Goal: Find specific page/section: Find specific page/section

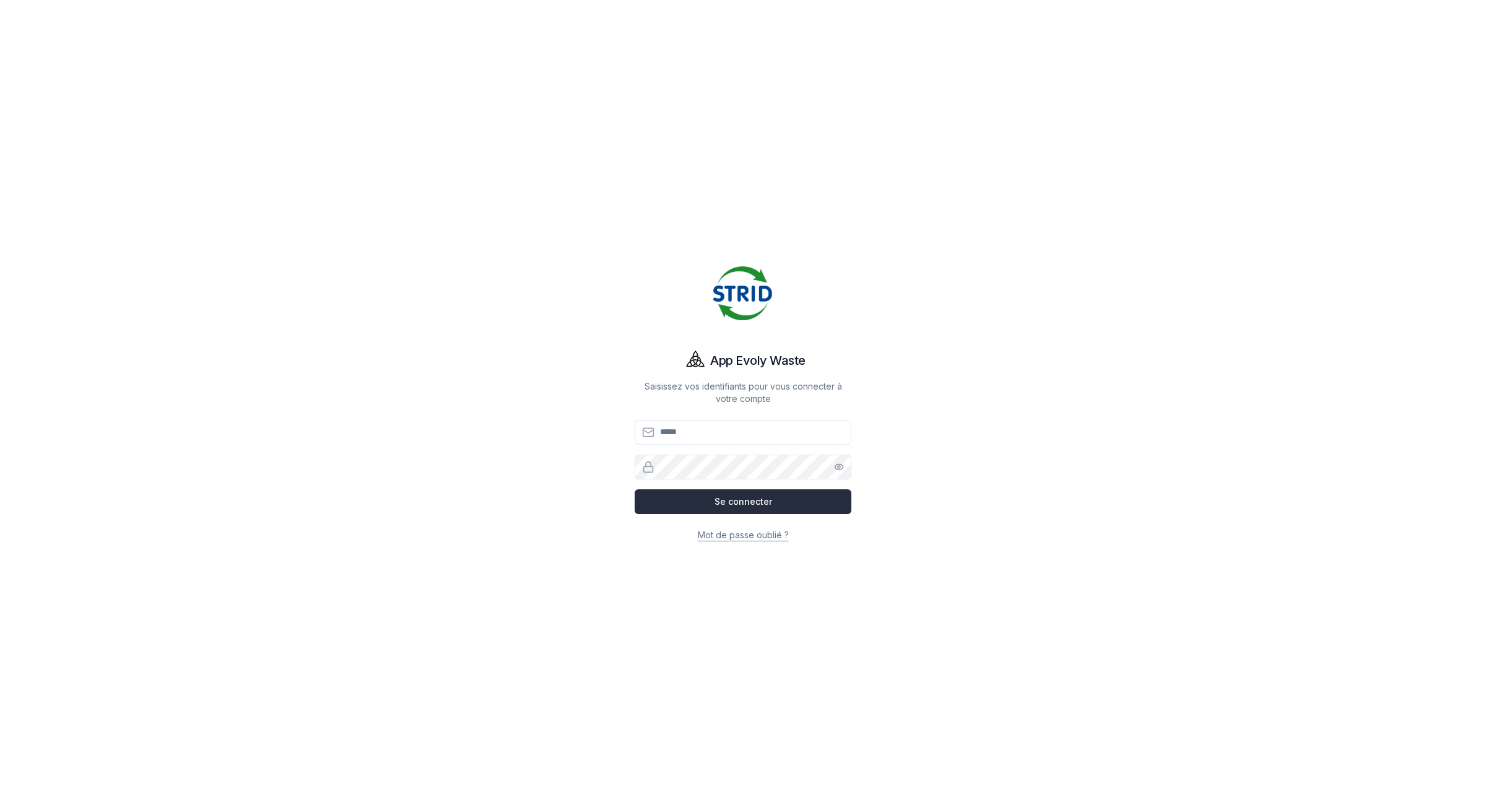
type input "**********"
click at [821, 511] on button "Se connecter" at bounding box center [743, 502] width 217 height 25
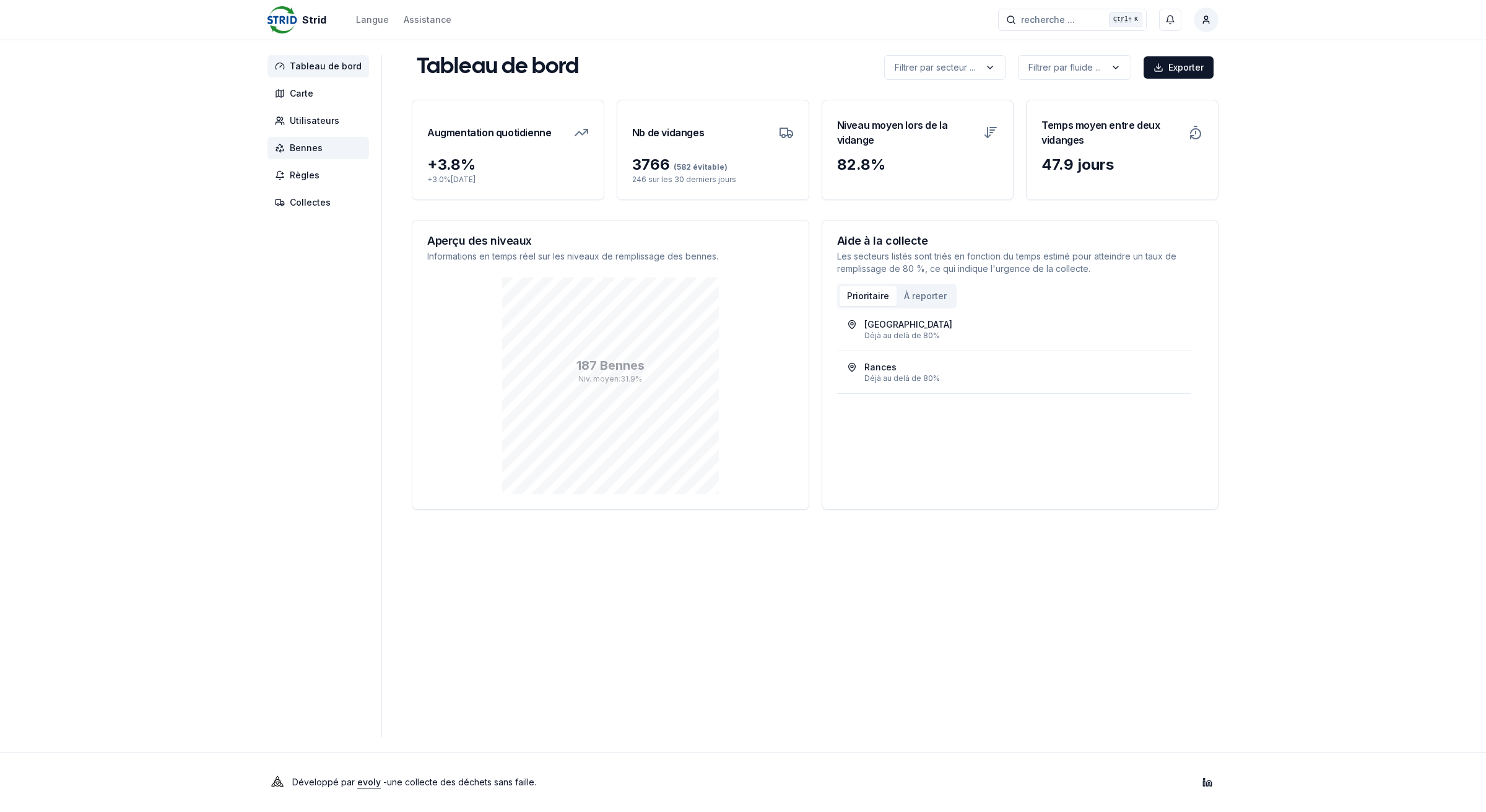
click at [325, 151] on span "Bennes" at bounding box center [319, 148] width 102 height 23
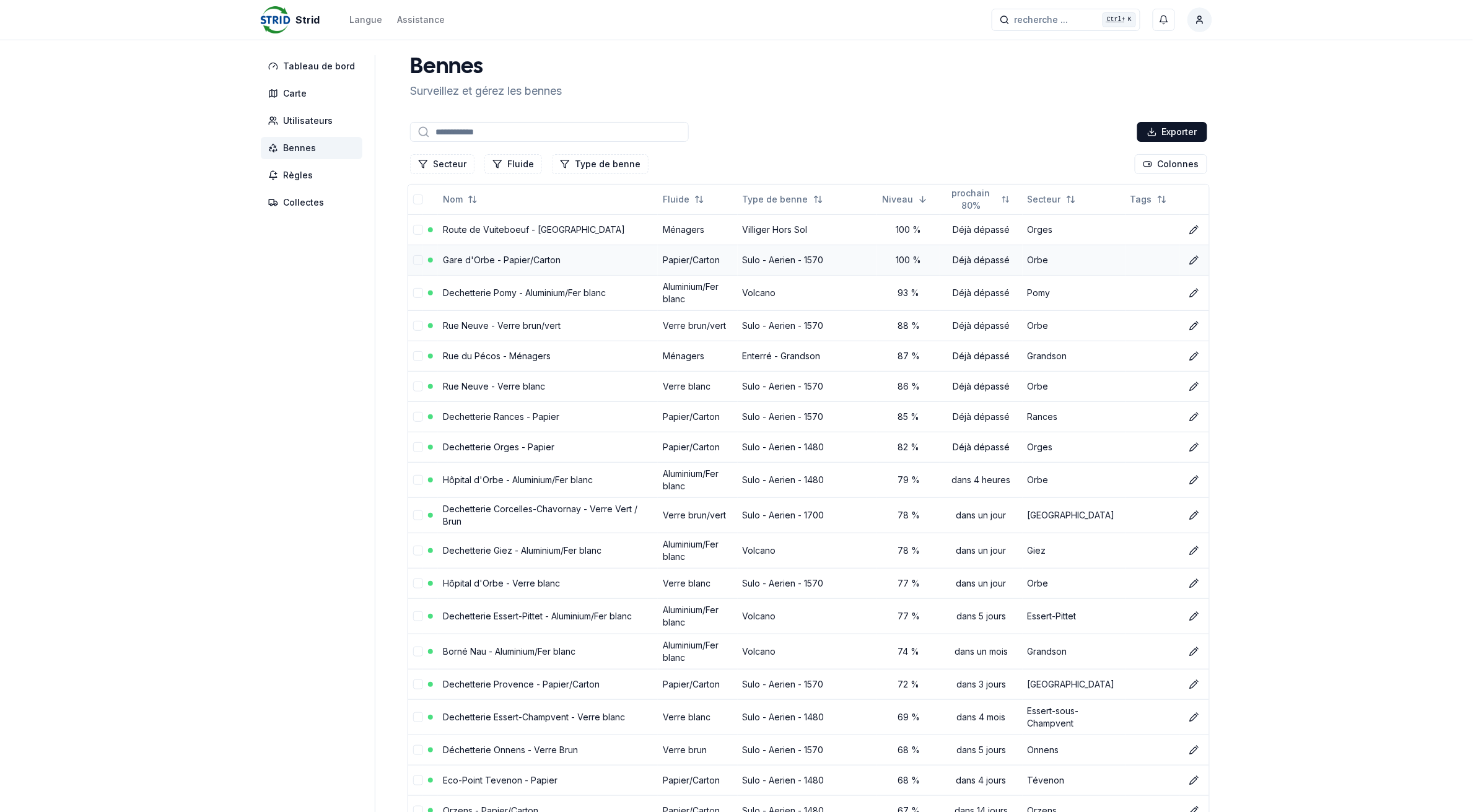
click at [493, 260] on link "Gare d'Orbe - Papier/Carton" at bounding box center [501, 259] width 118 height 10
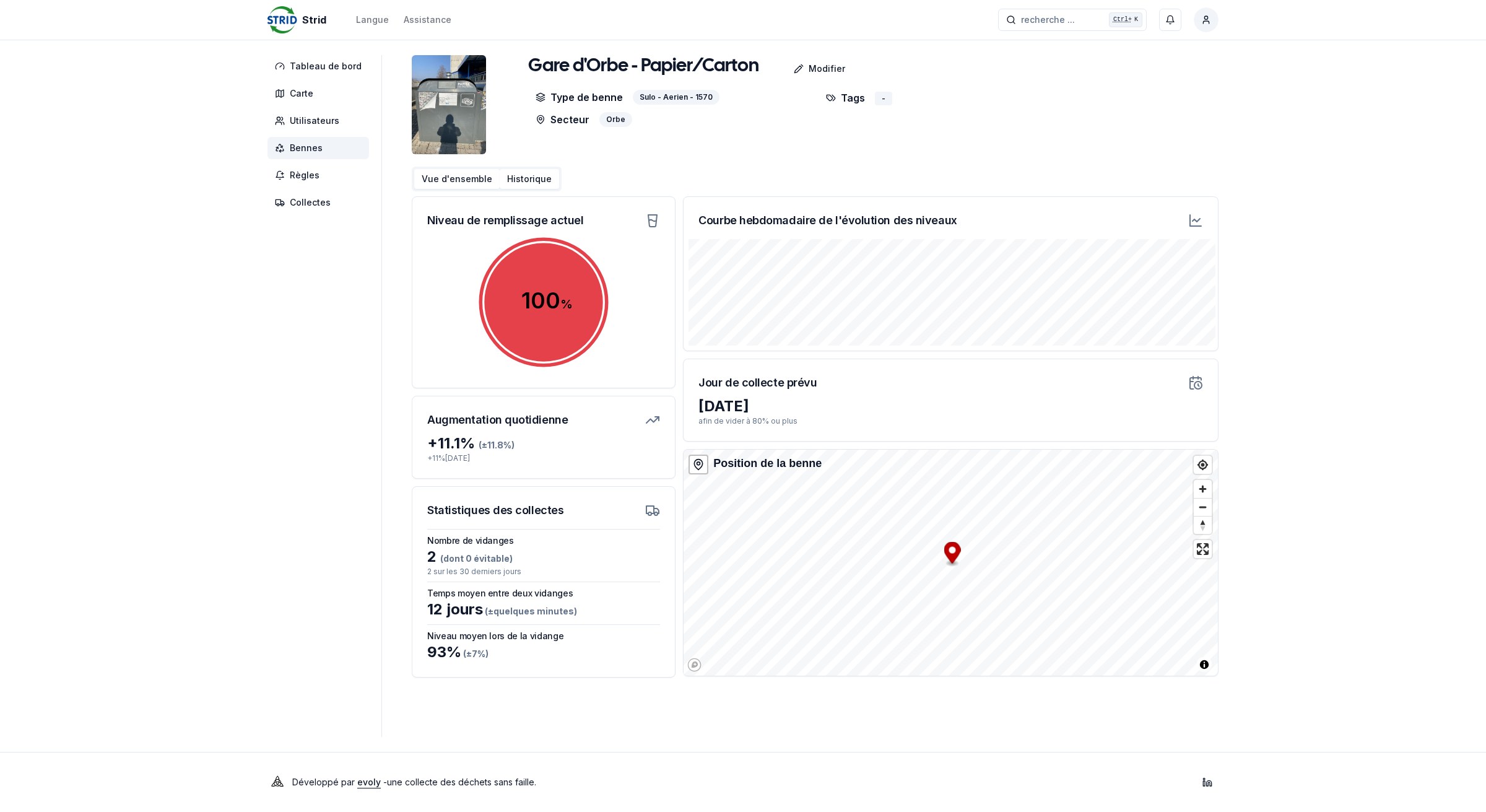
click at [523, 181] on button "Historique" at bounding box center [529, 179] width 59 height 20
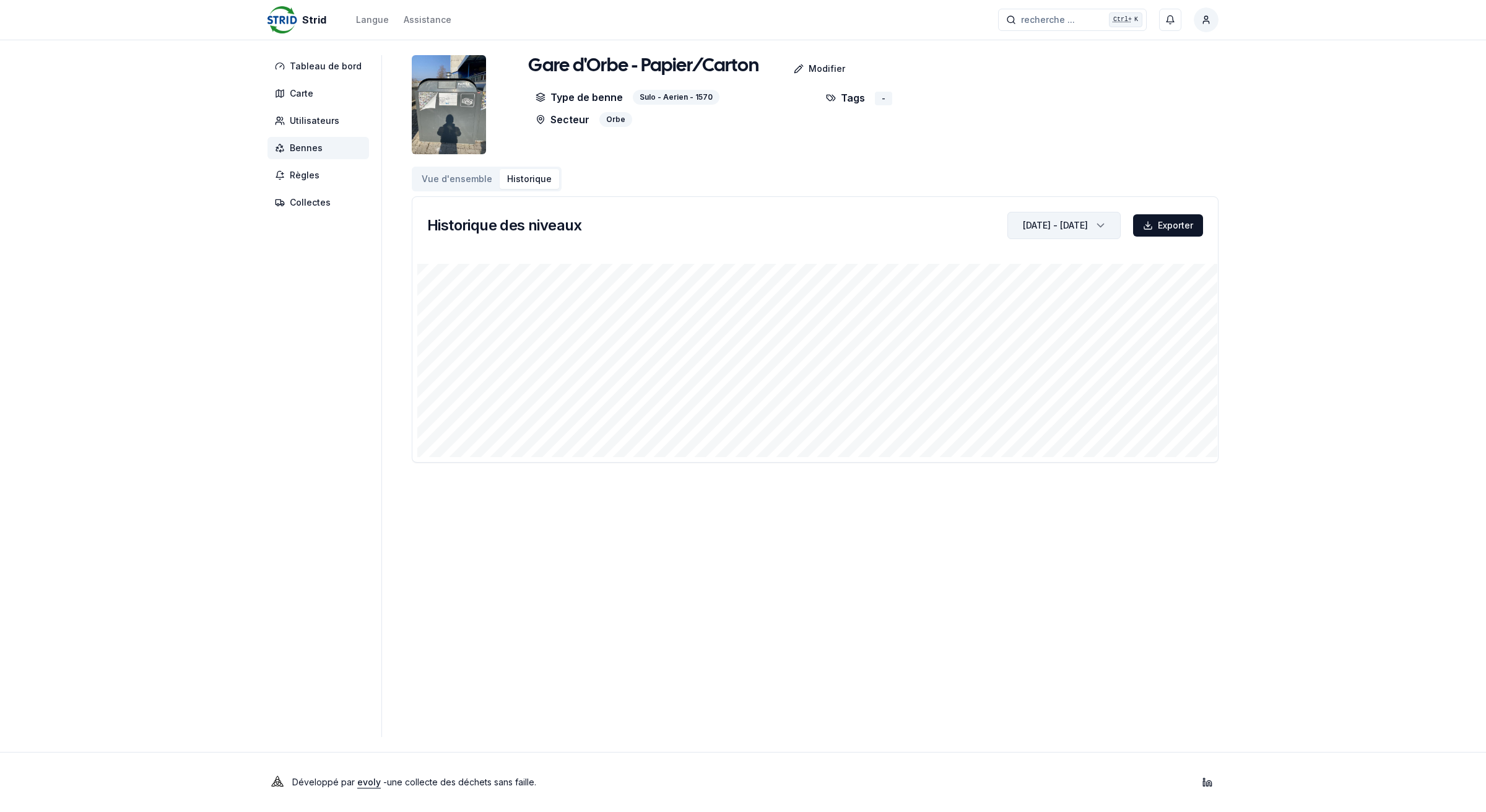
click at [1082, 230] on div "[DATE] - [DATE]" at bounding box center [1055, 226] width 65 height 12
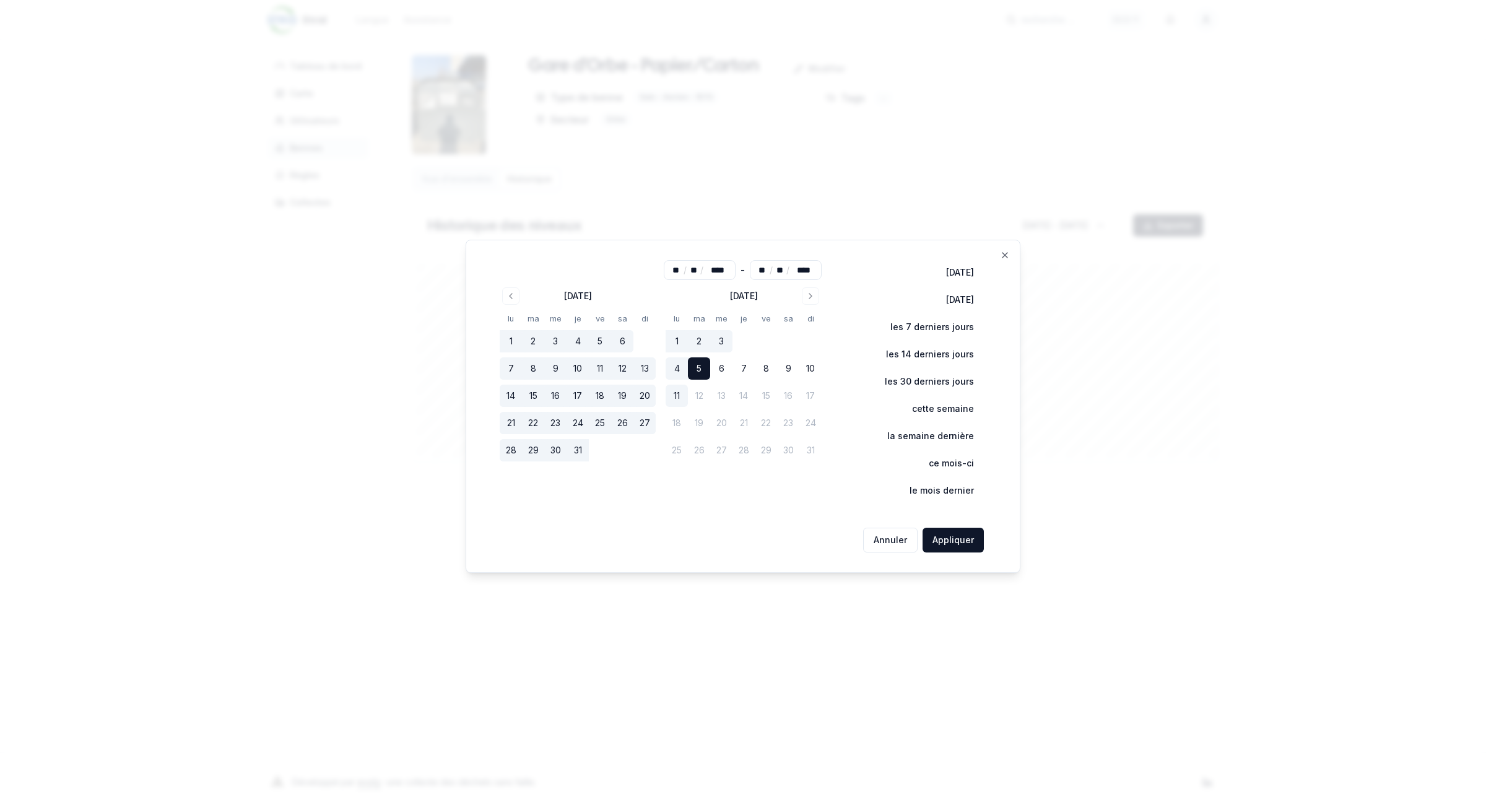
click at [686, 397] on button "11" at bounding box center [677, 396] width 23 height 23
type input "**"
click at [956, 543] on button "Appliquer" at bounding box center [953, 540] width 62 height 25
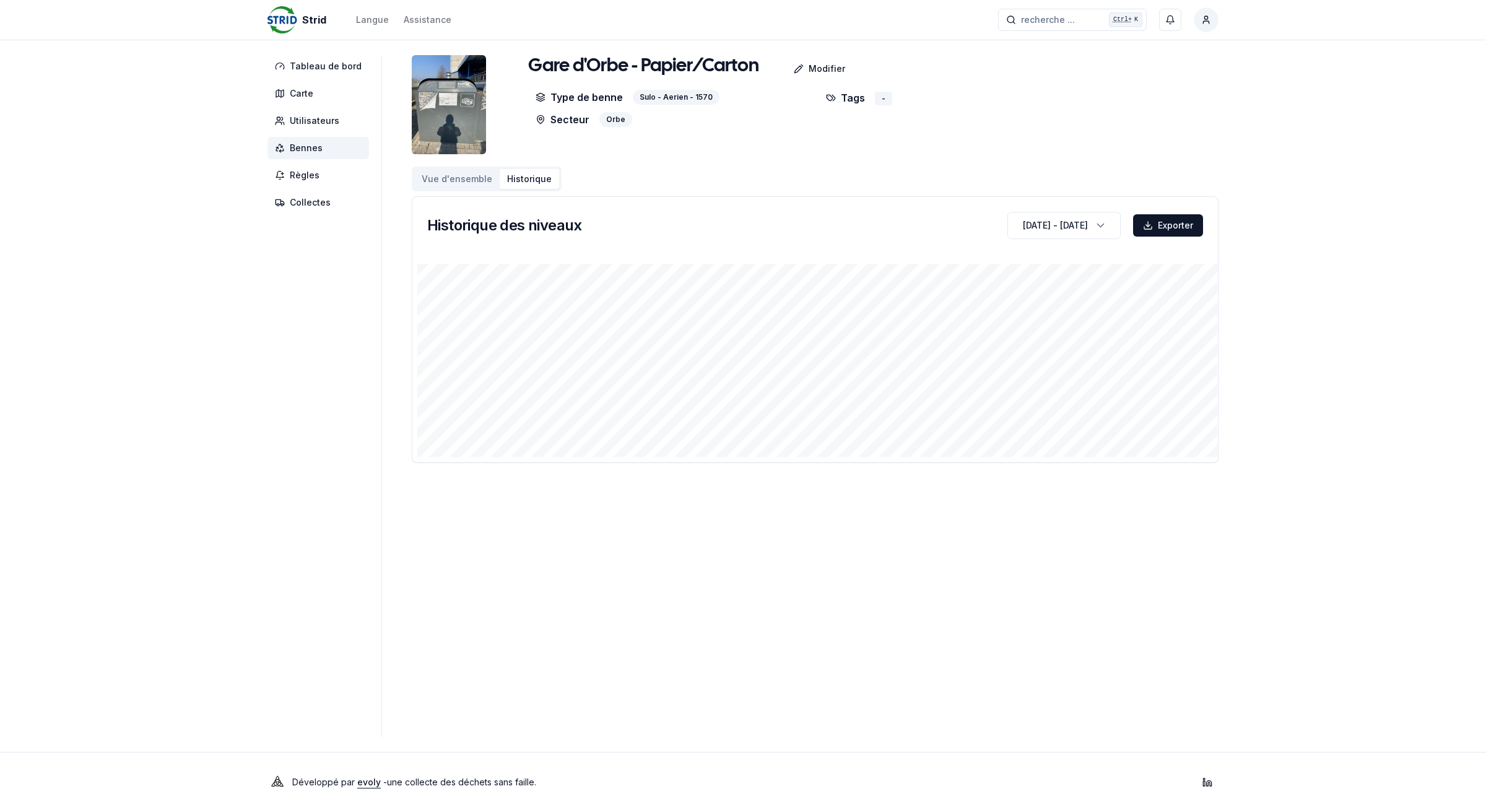
click at [314, 149] on span "Bennes" at bounding box center [306, 148] width 33 height 12
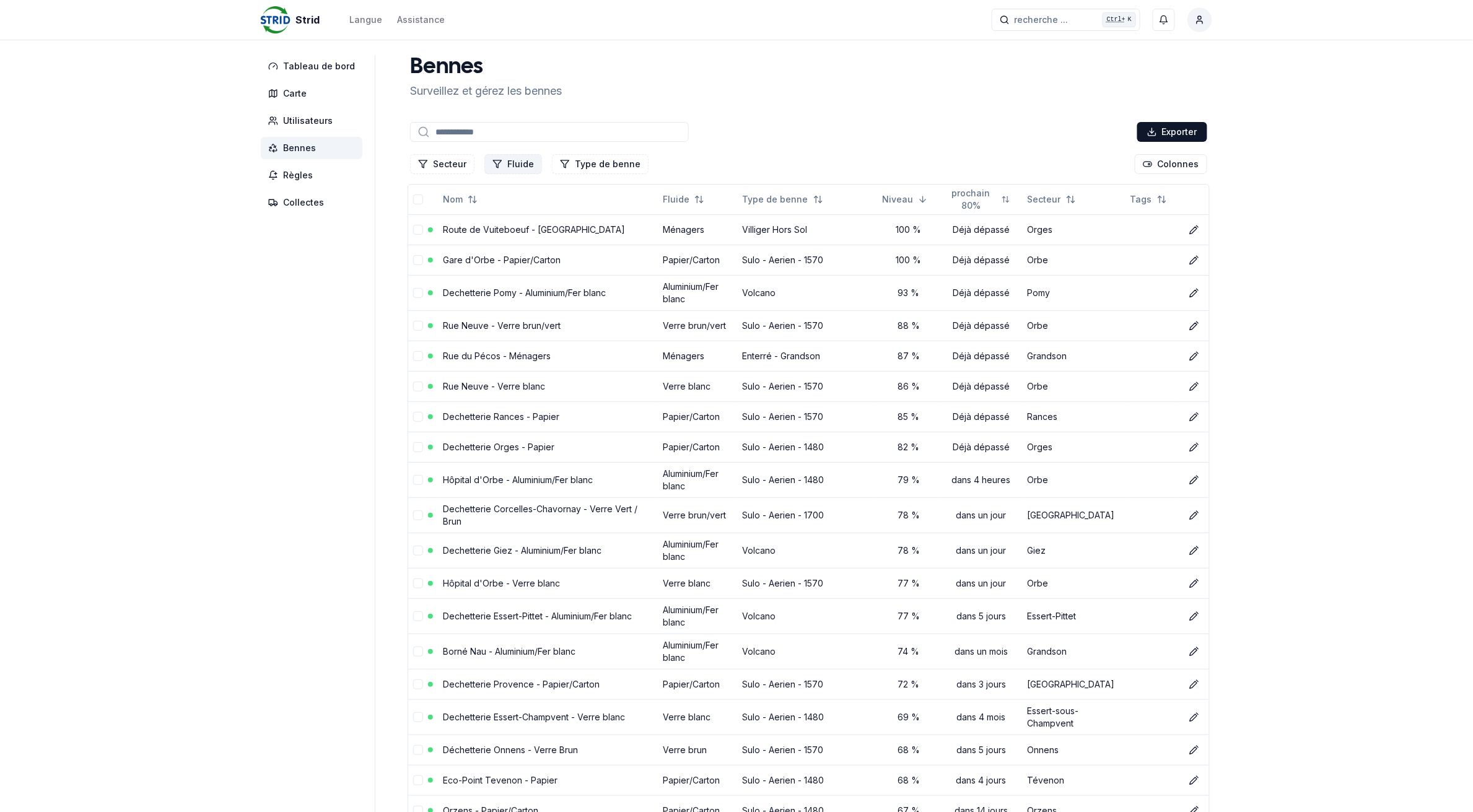
click at [513, 163] on button "Fluide" at bounding box center [513, 163] width 58 height 20
click at [493, 218] on div "Suggestions" at bounding box center [492, 217] width 10 height 10
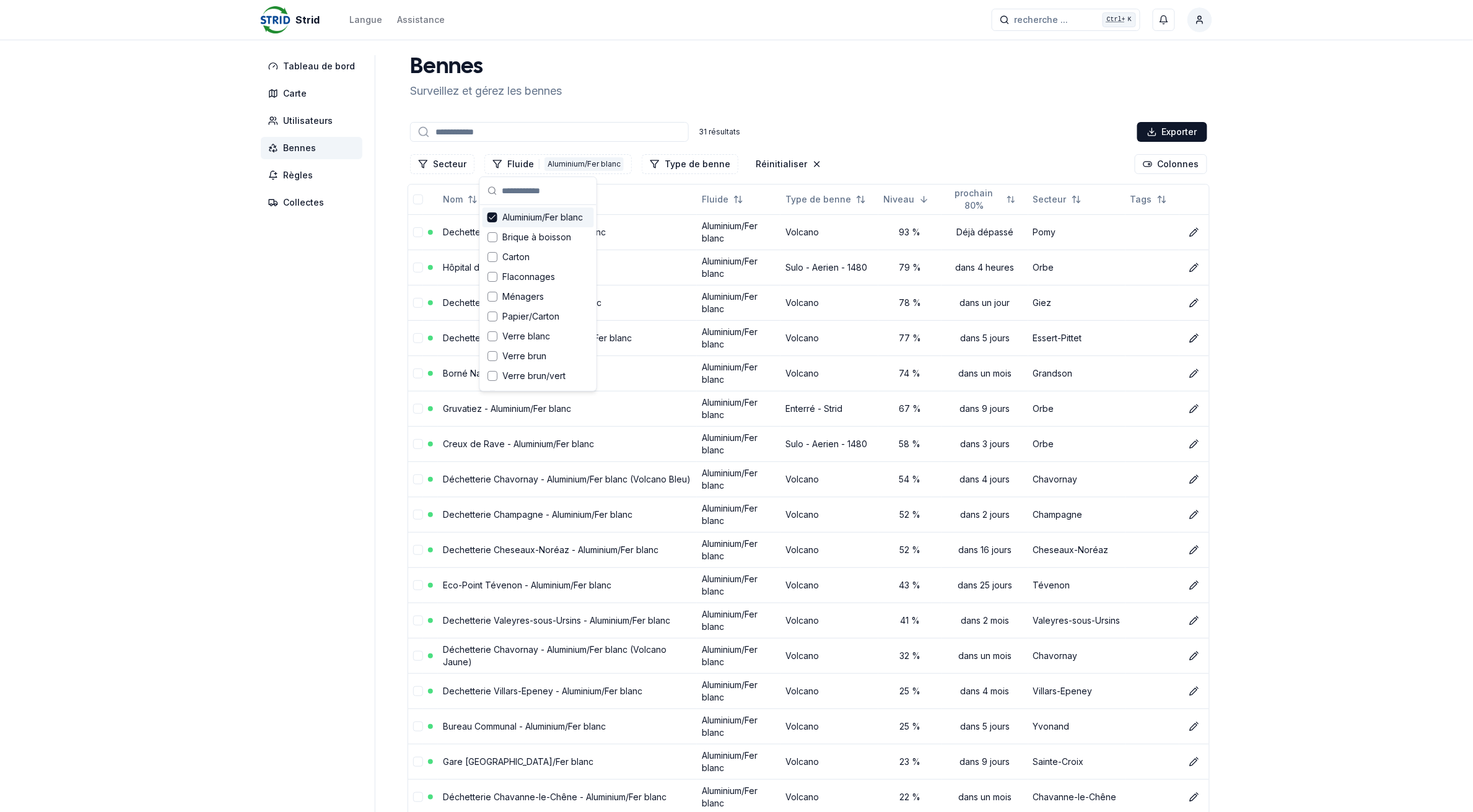
click at [314, 294] on aside "Tableau de bord Carte Utilisateurs Bennes Règles Collectes" at bounding box center [318, 698] width 115 height 1286
click at [565, 230] on link "Dechetterie Pomy - Aluminium/Fer blanc" at bounding box center [524, 231] width 163 height 10
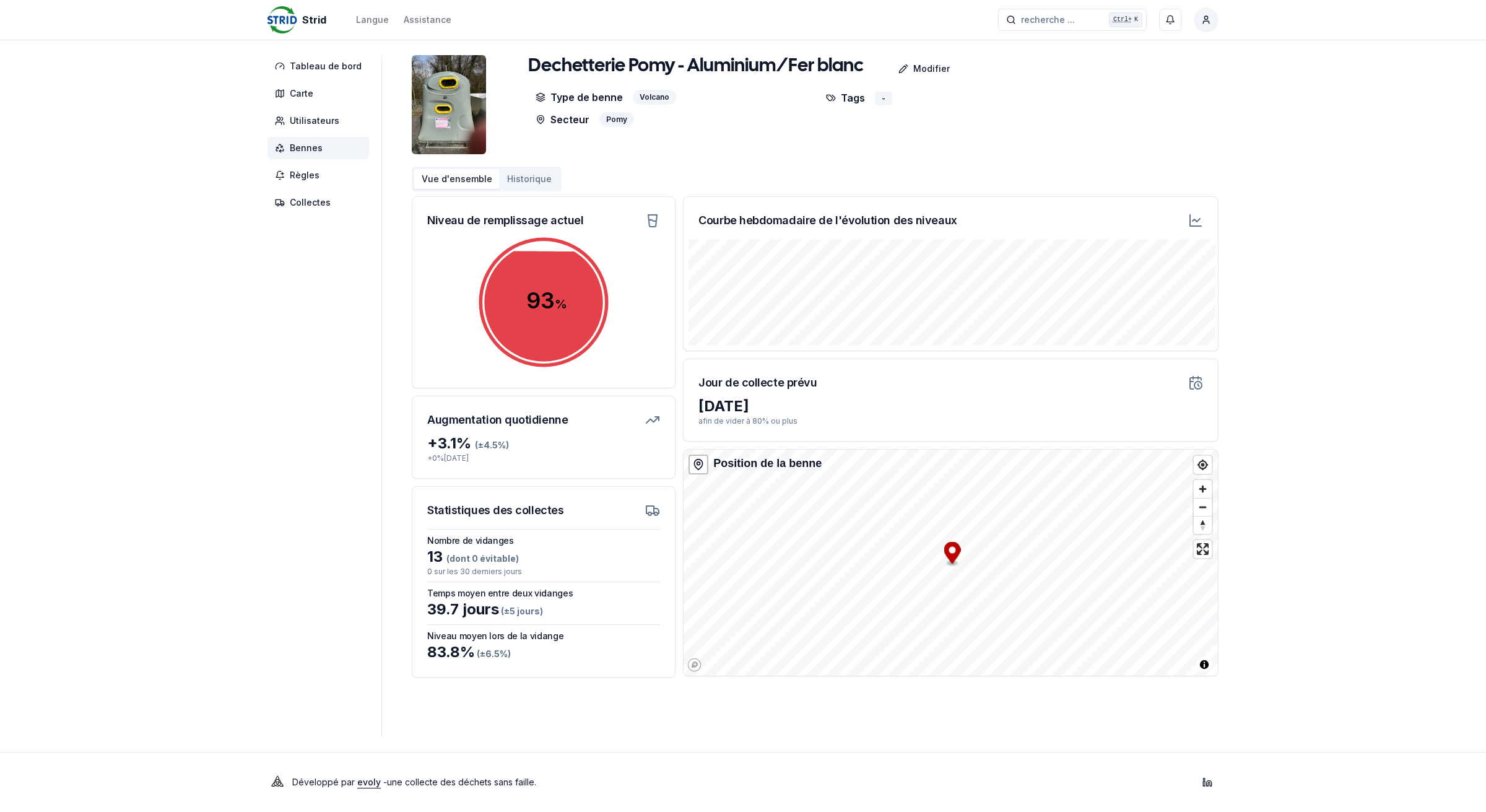
click at [296, 149] on span "Bennes" at bounding box center [306, 148] width 33 height 12
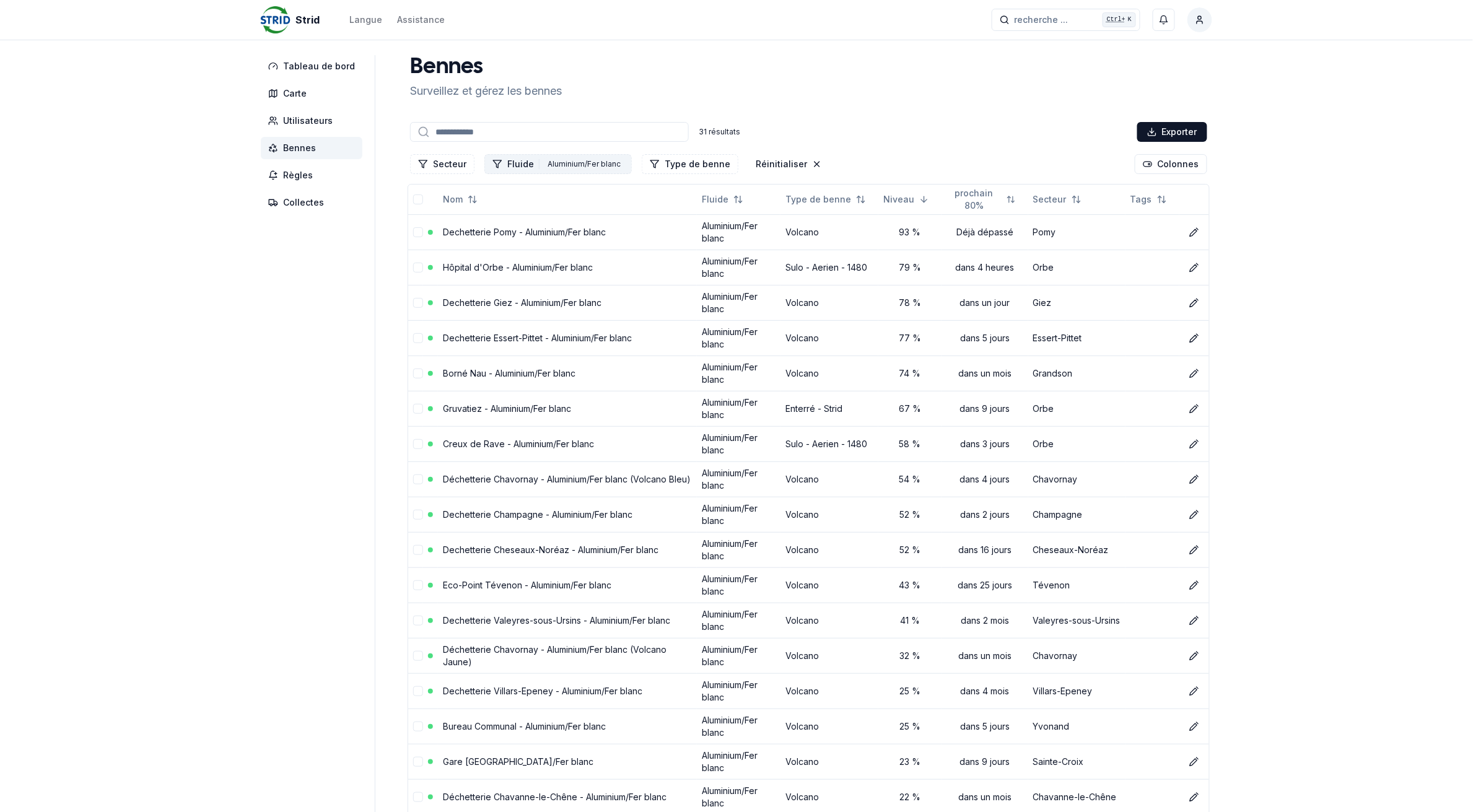
click at [529, 165] on button "Fluide 1 Aluminium/Fer blanc" at bounding box center [558, 163] width 148 height 20
click at [491, 220] on icon "Suggestions" at bounding box center [492, 217] width 9 height 10
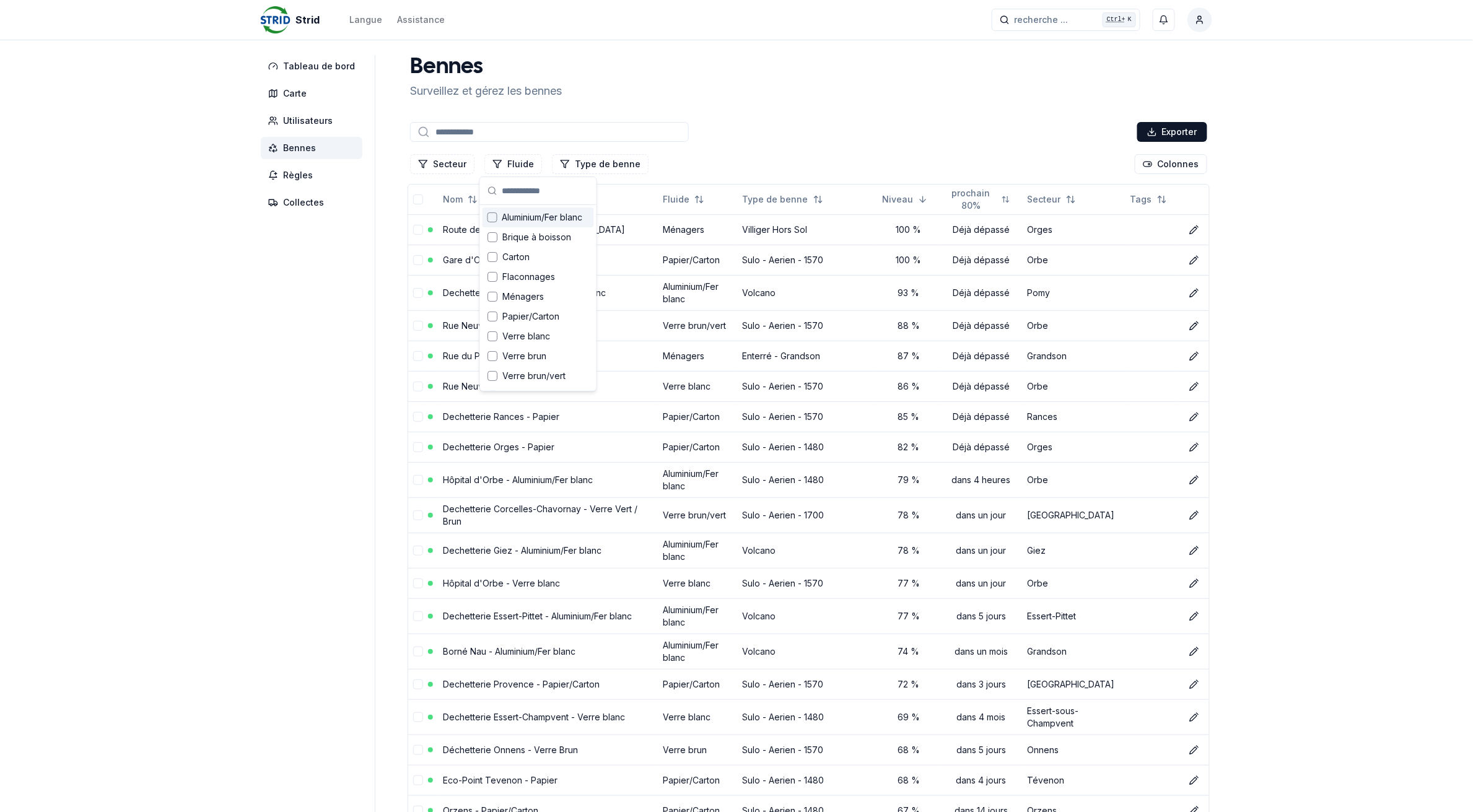
click at [490, 258] on div "Suggestions" at bounding box center [492, 257] width 10 height 10
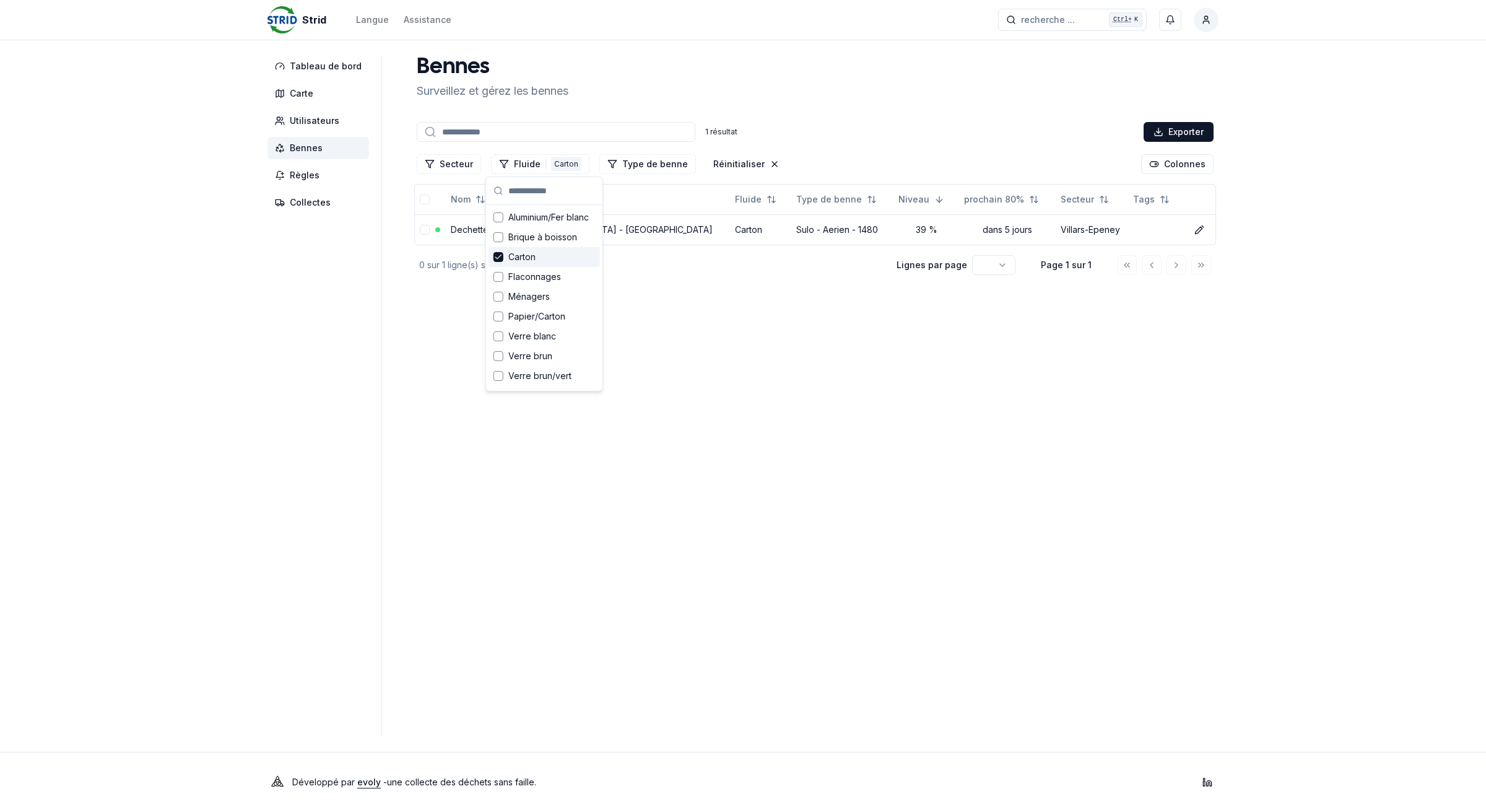
click at [498, 253] on icon "Suggestions" at bounding box center [498, 257] width 9 height 10
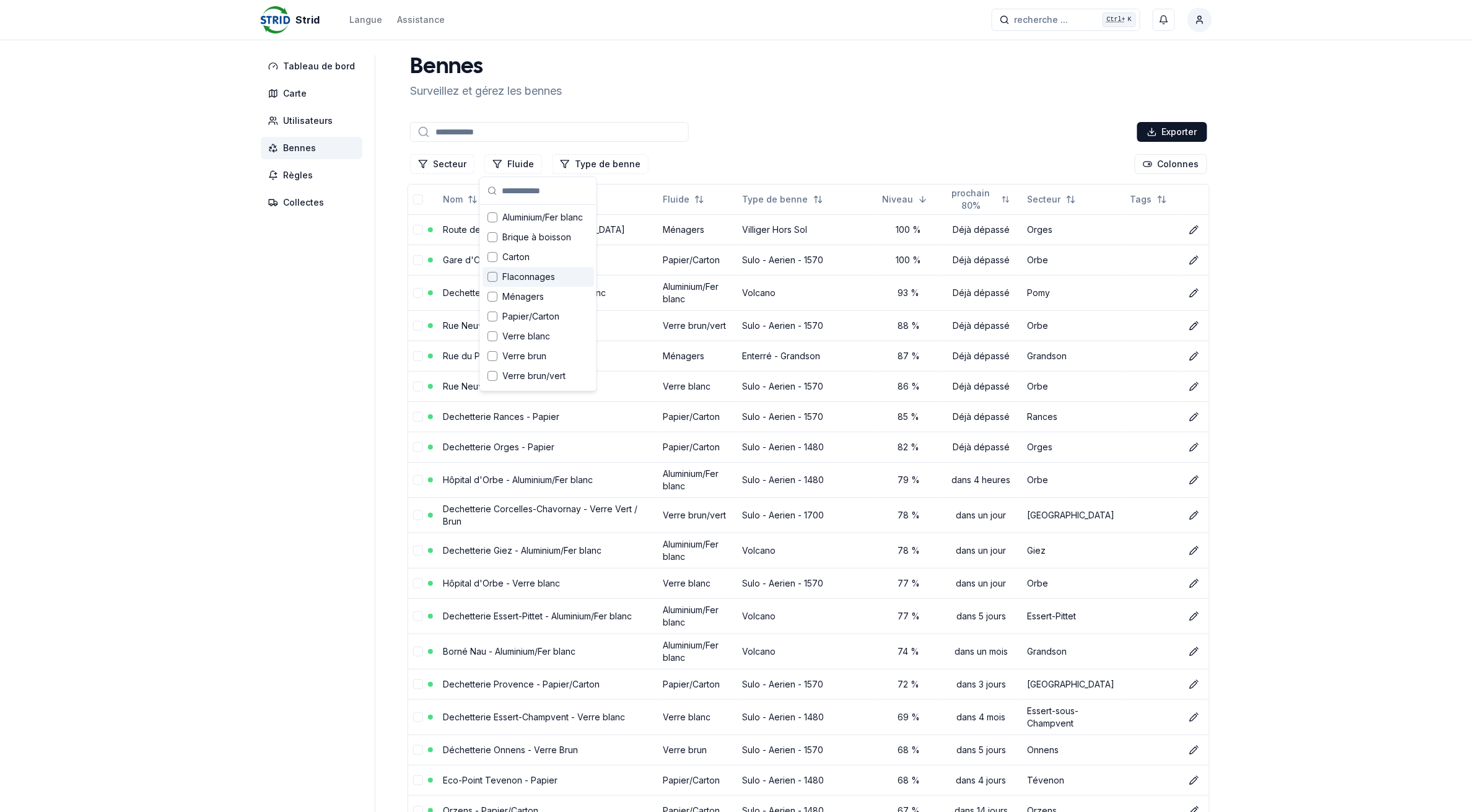
click at [496, 277] on div "Suggestions" at bounding box center [492, 276] width 10 height 10
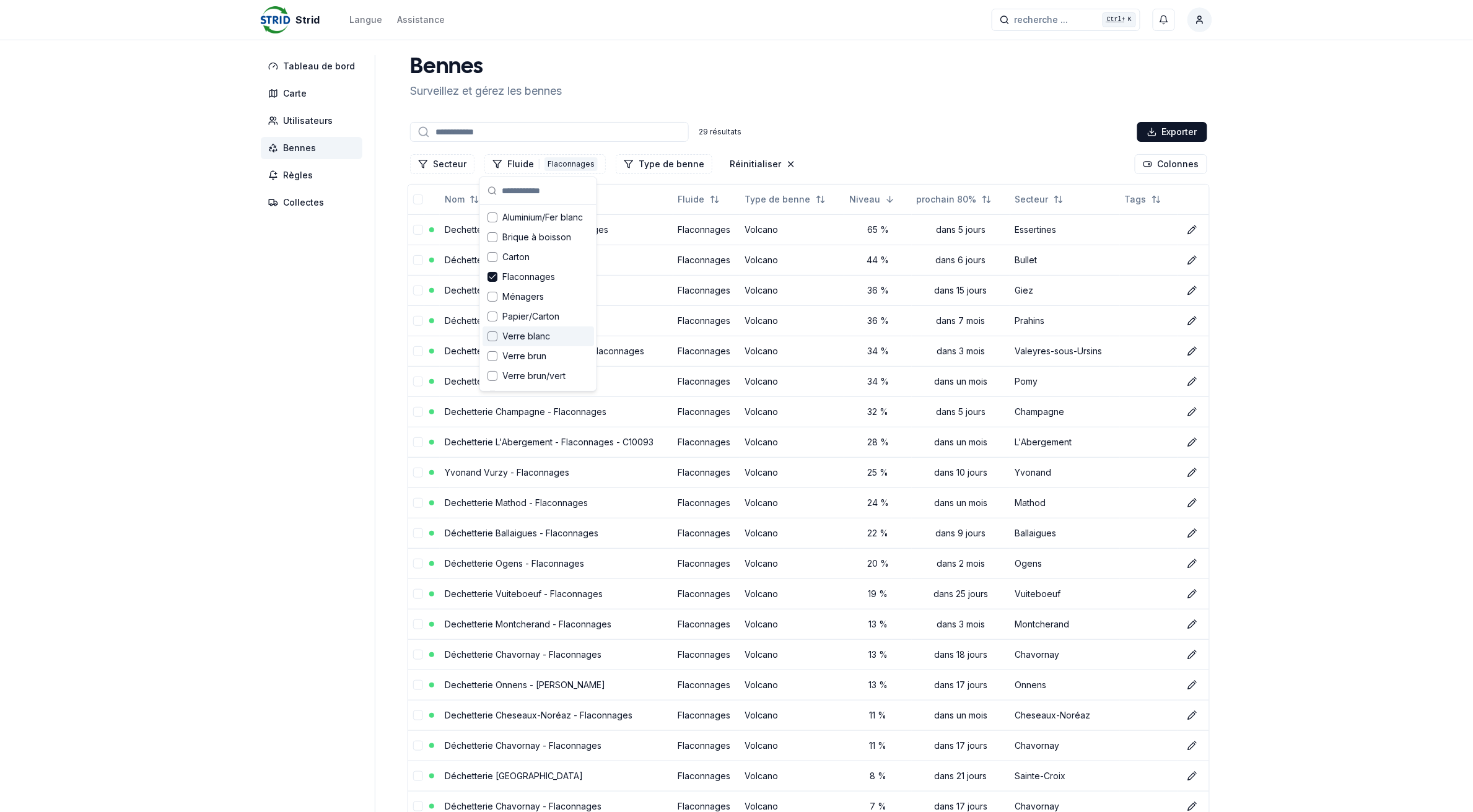
click at [282, 397] on aside "Tableau de bord Carte Utilisateurs Bennes Règles Collectes" at bounding box center [318, 591] width 115 height 1072
click at [504, 166] on button "Fluide 1 Flaconnages" at bounding box center [544, 163] width 121 height 20
click at [488, 277] on icon "Suggestions" at bounding box center [492, 276] width 9 height 10
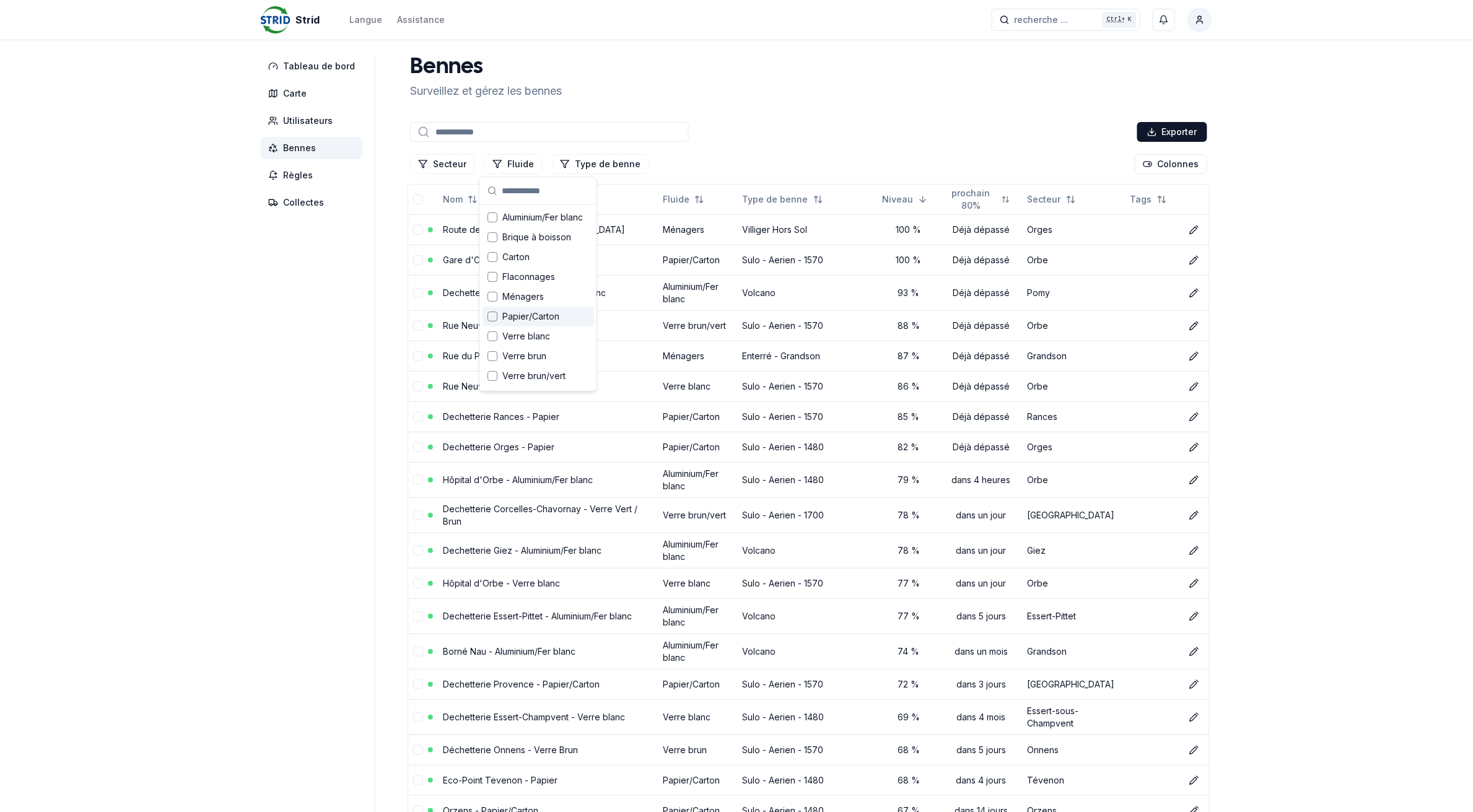
click at [494, 315] on div "Suggestions" at bounding box center [492, 316] width 10 height 10
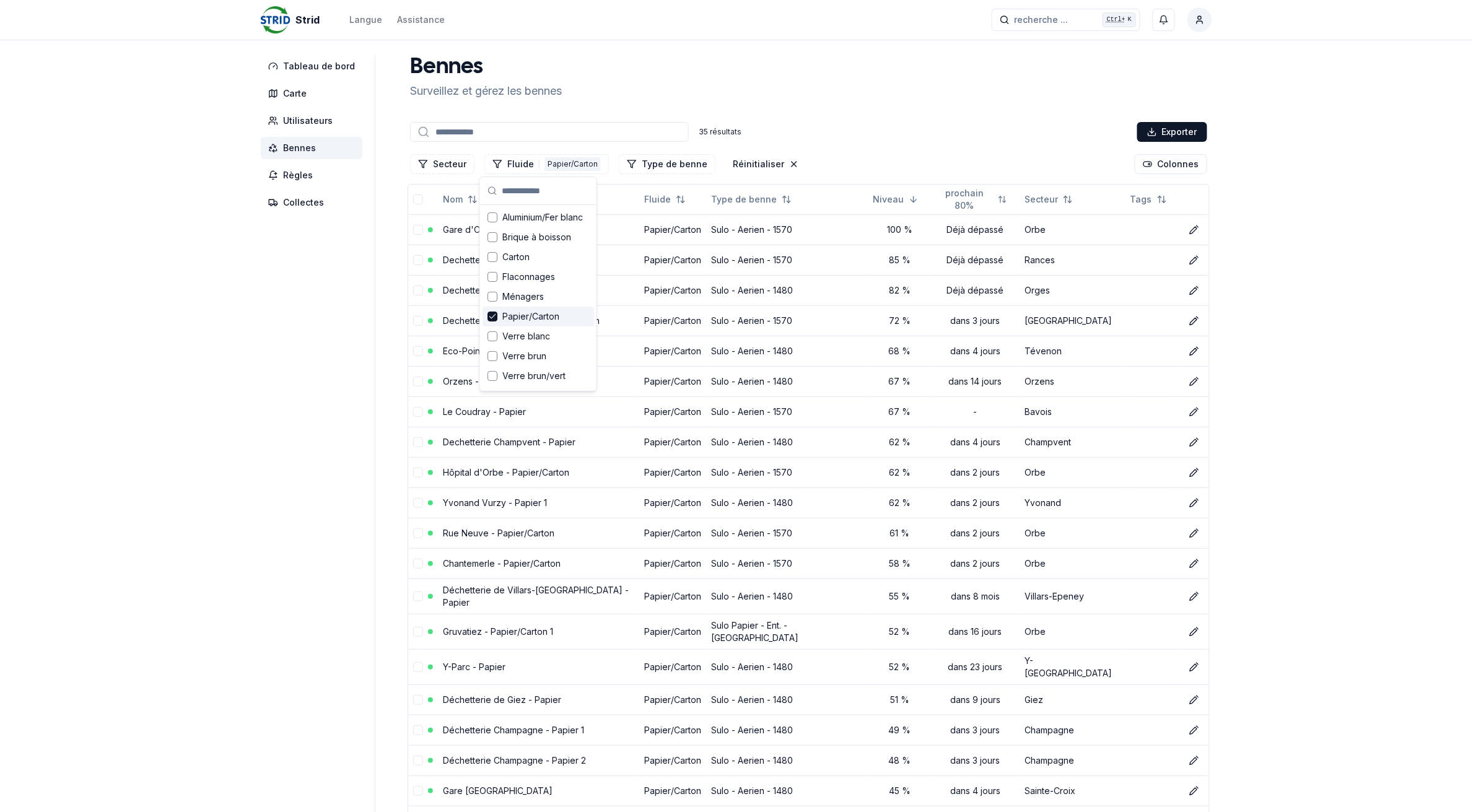
click at [327, 343] on aside "Tableau de bord Carte Utilisateurs Bennes Règles Collectes" at bounding box center [318, 695] width 115 height 1279
click at [487, 231] on link "Gare d'Orbe - Papier/Carton" at bounding box center [501, 229] width 118 height 10
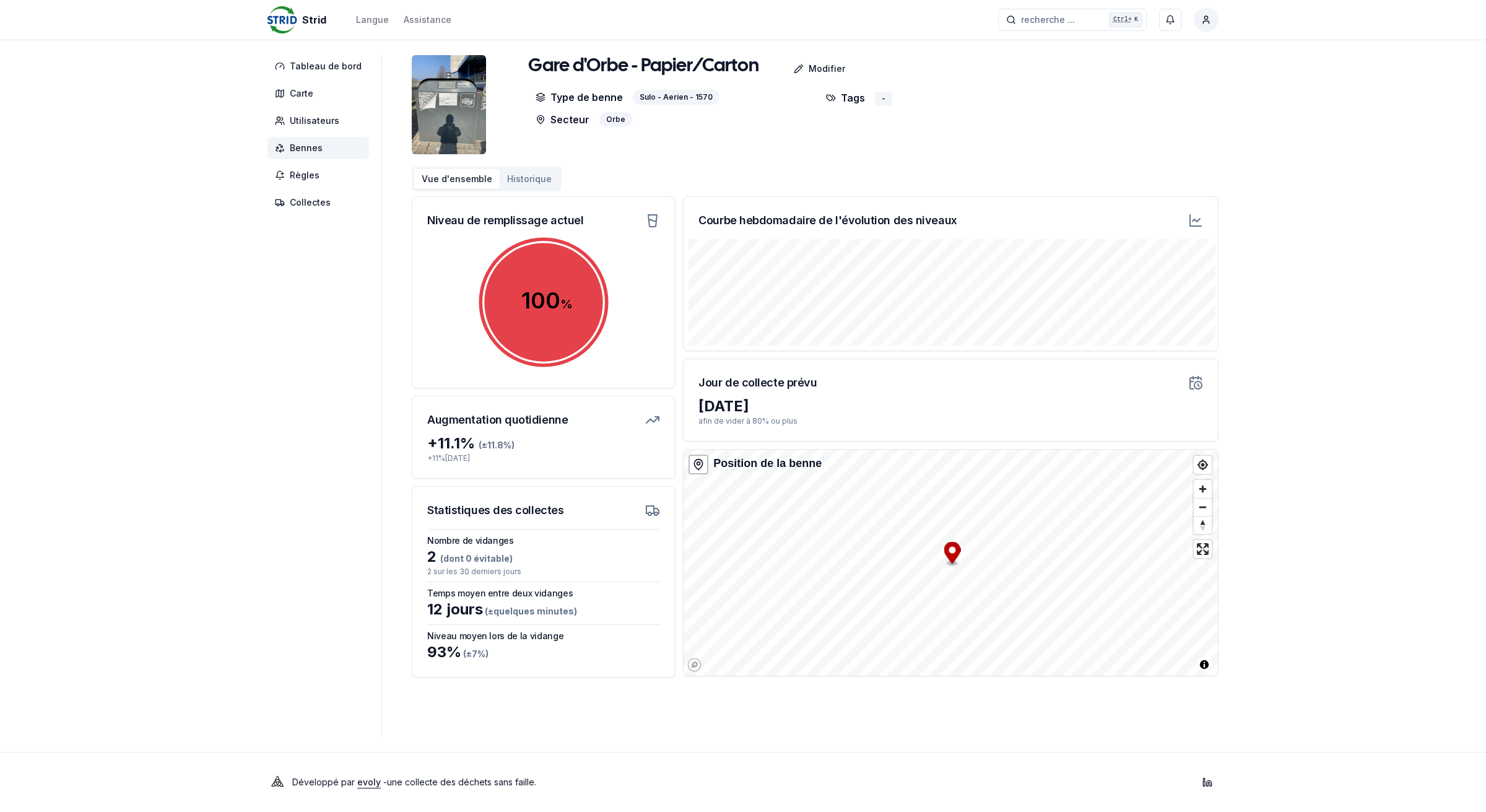
click at [313, 144] on span "Bennes" at bounding box center [306, 148] width 33 height 12
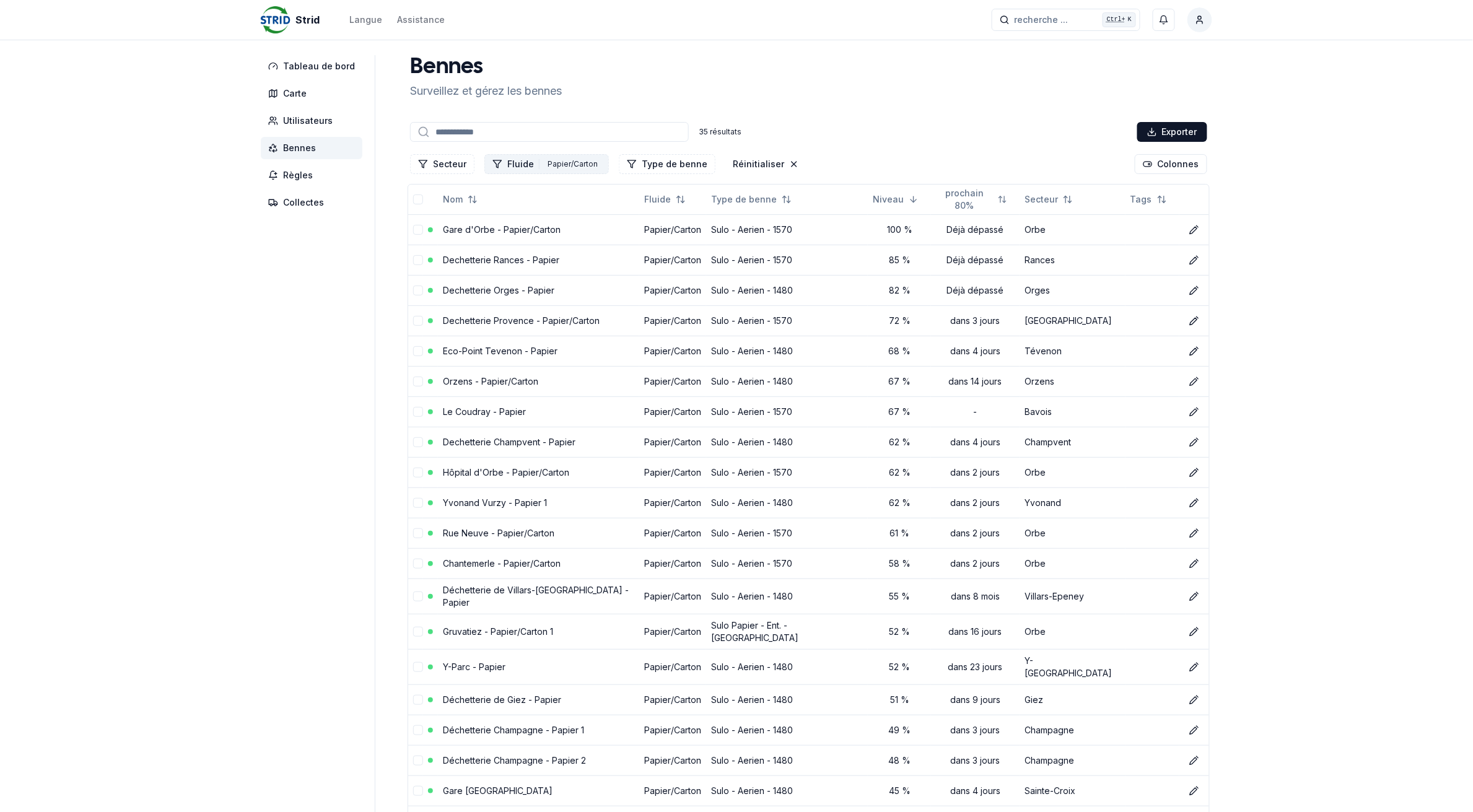
click at [522, 162] on button "Fluide 1 Papier/Carton" at bounding box center [546, 163] width 124 height 20
click at [491, 315] on icon "Suggestions" at bounding box center [492, 316] width 9 height 10
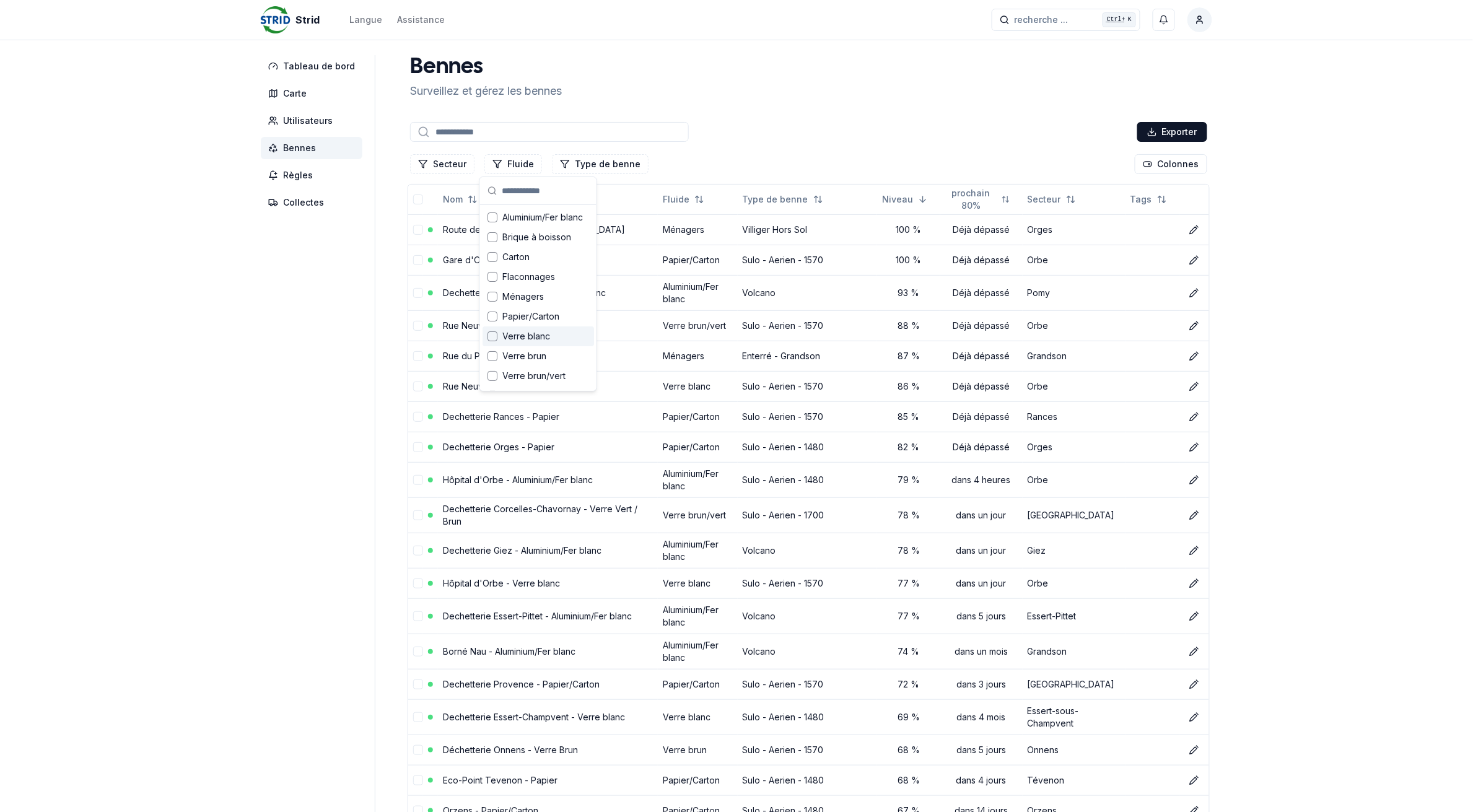
scroll to position [16, 0]
click at [487, 376] on div "Suggestions" at bounding box center [492, 379] width 10 height 10
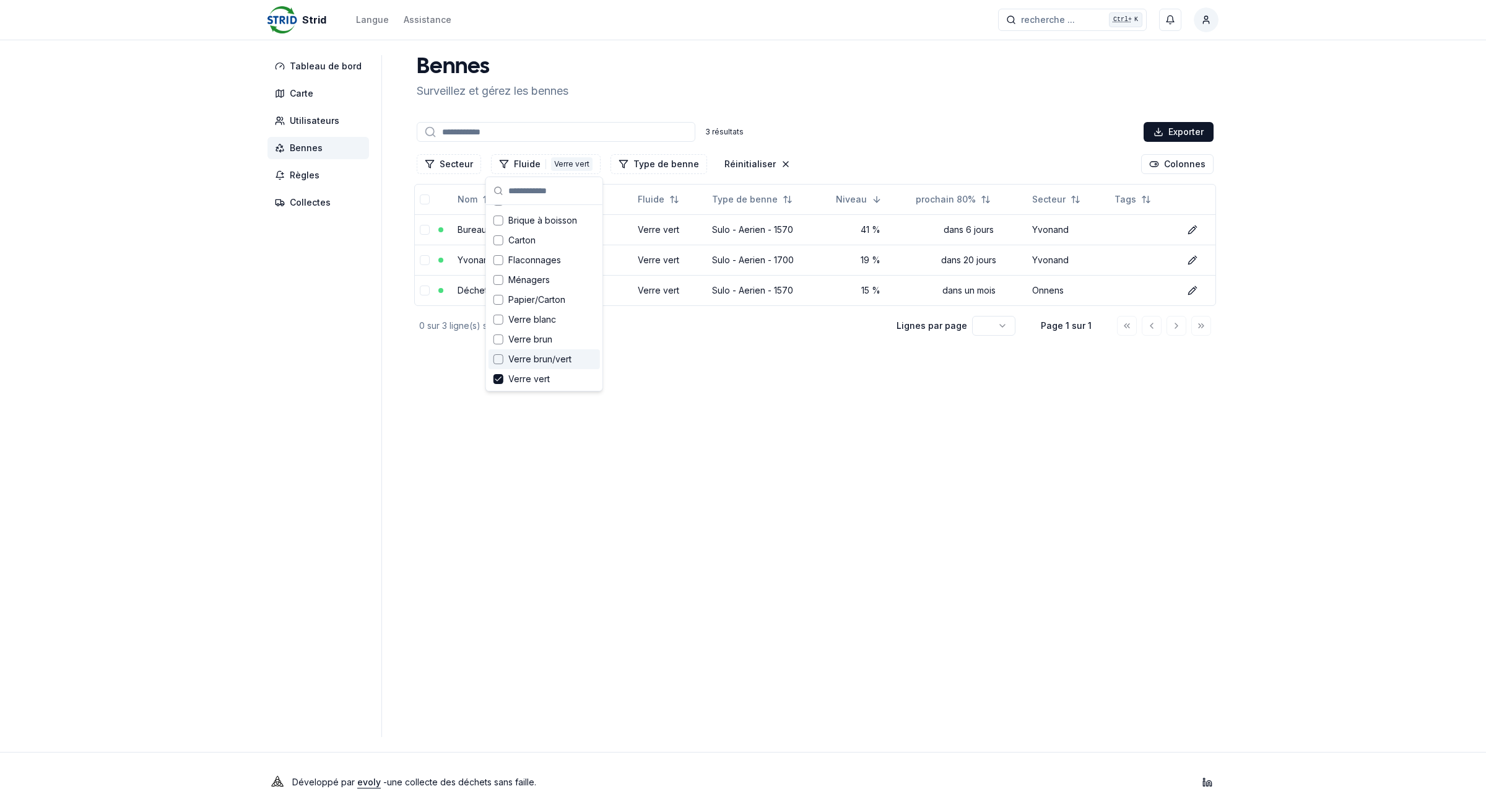
click at [498, 359] on div "Suggestions" at bounding box center [498, 359] width 10 height 10
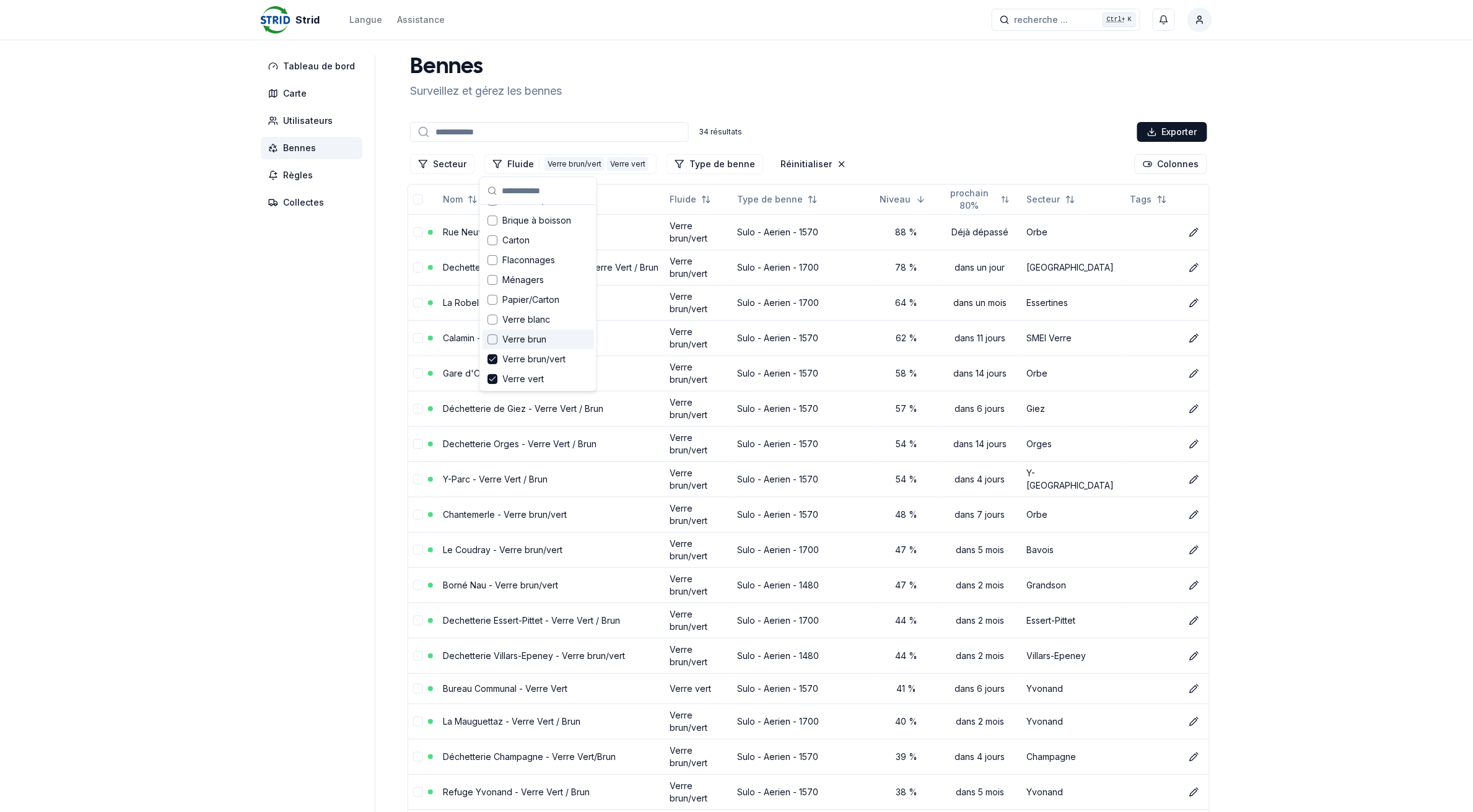
click at [494, 337] on div "Suggestions" at bounding box center [492, 339] width 10 height 10
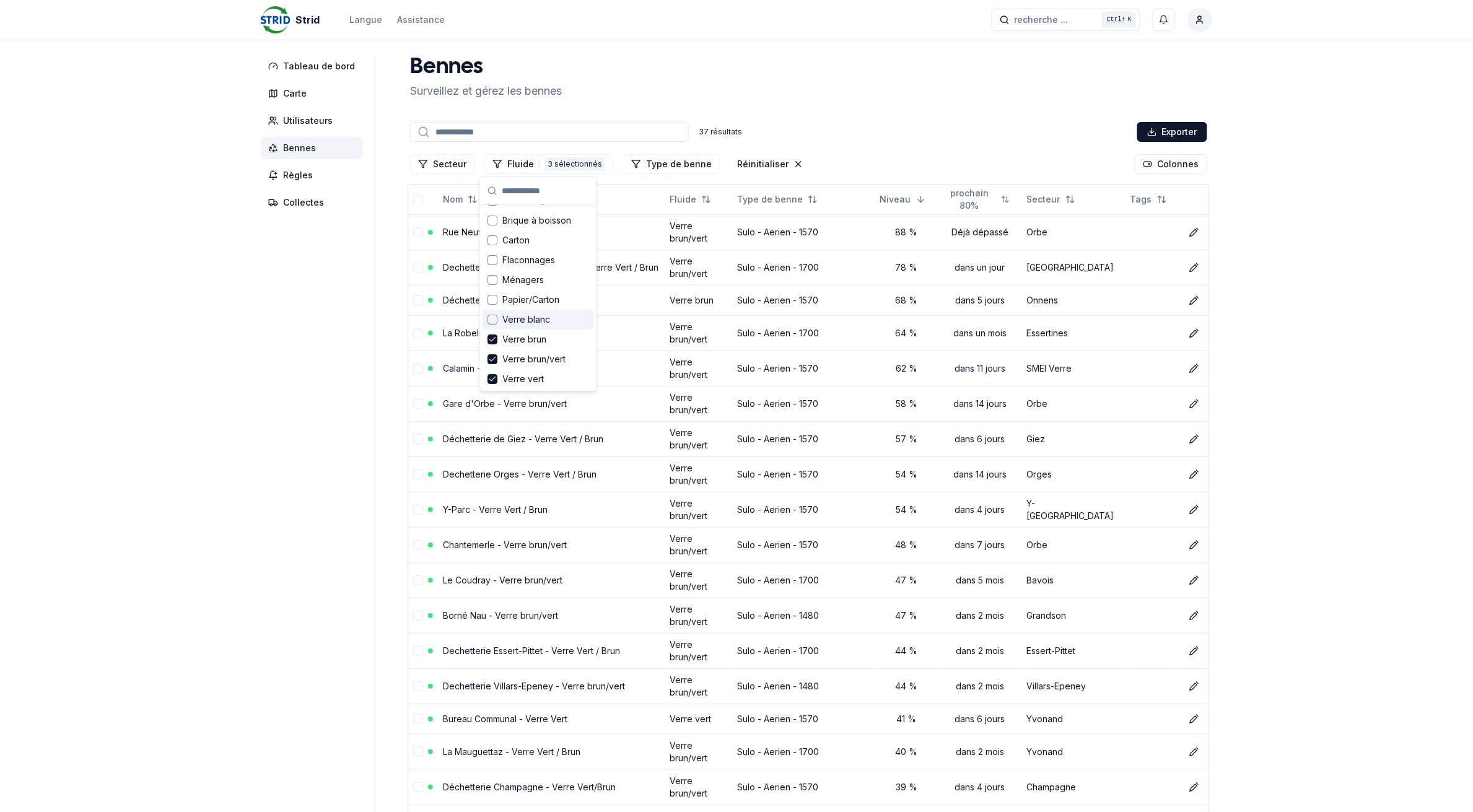
click at [493, 318] on div "Suggestions" at bounding box center [492, 319] width 10 height 10
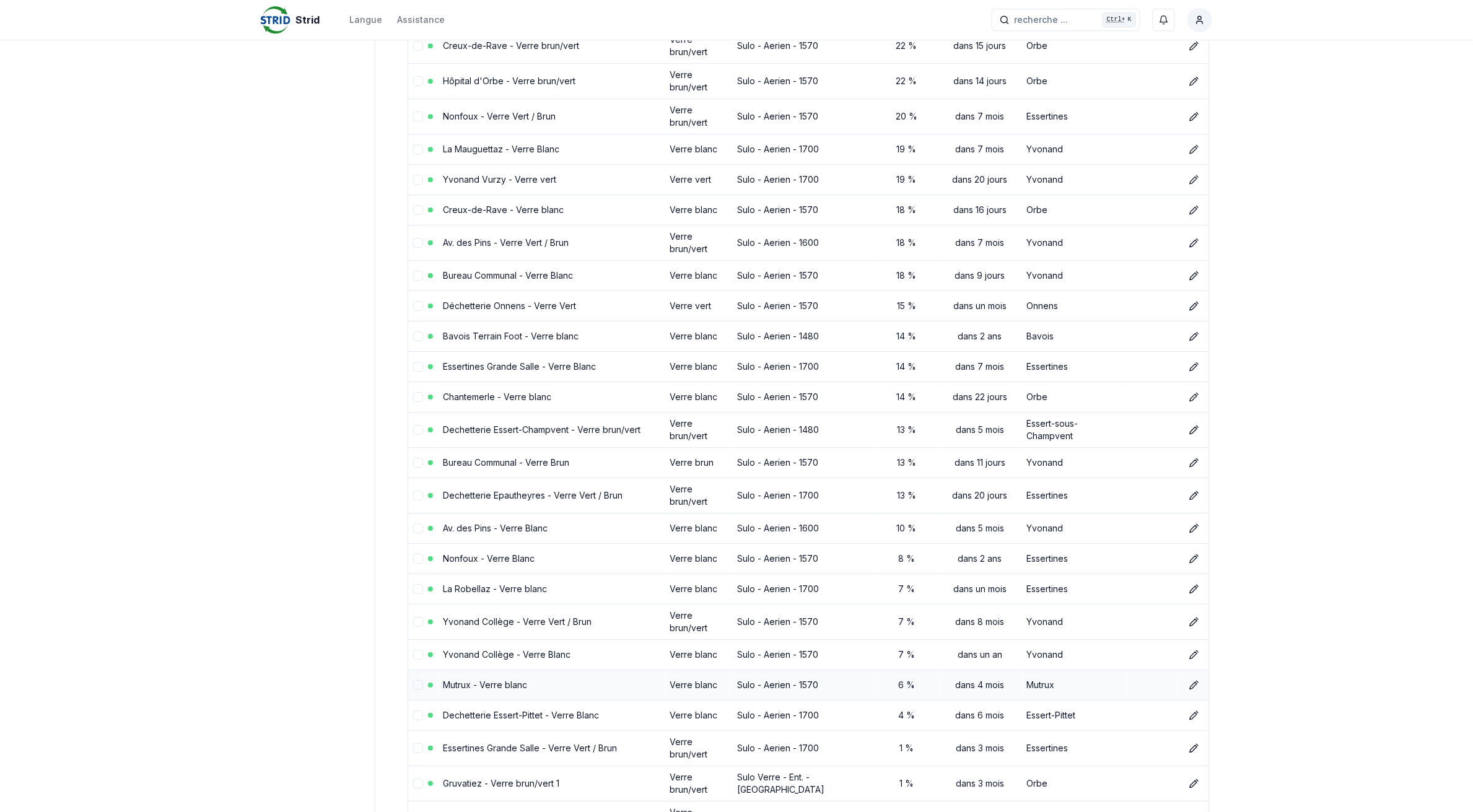
scroll to position [1613, 0]
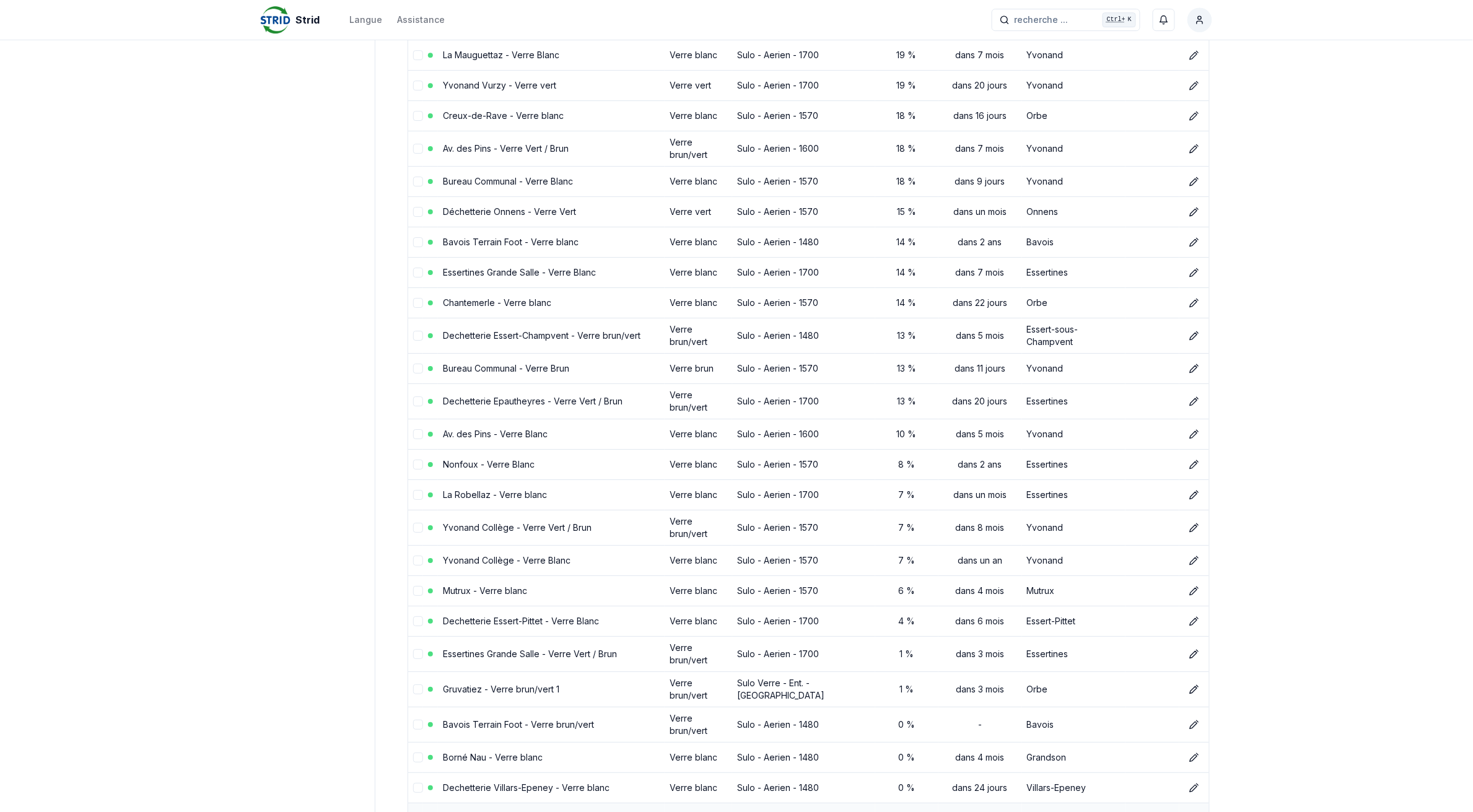
click at [983, 811] on div "Déjà dépassé" at bounding box center [980, 818] width 73 height 12
click at [522, 811] on link "Déchetterie Onnens - Verre Blanc" at bounding box center [512, 817] width 139 height 10
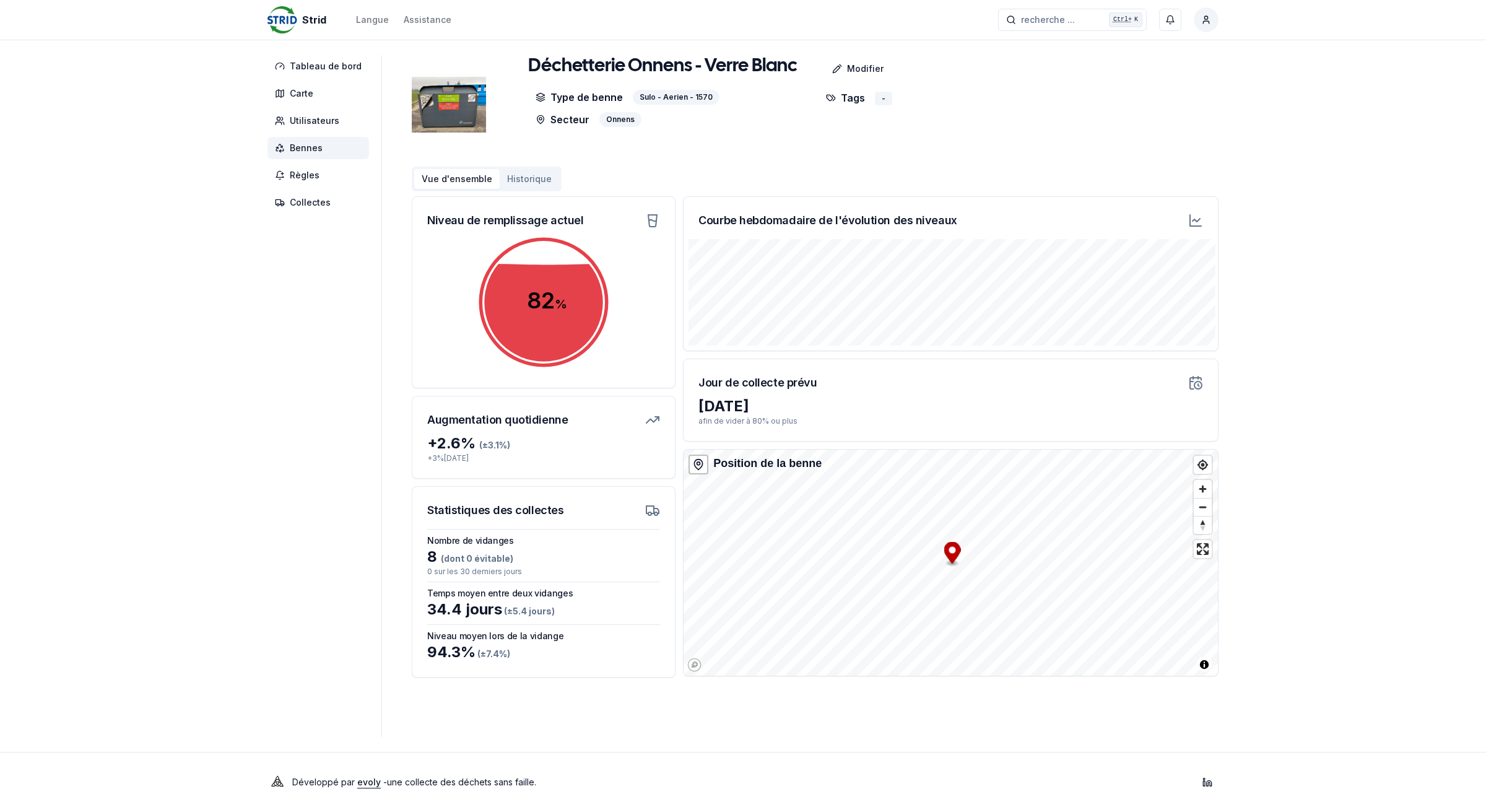
click at [322, 150] on span "Bennes" at bounding box center [319, 148] width 102 height 23
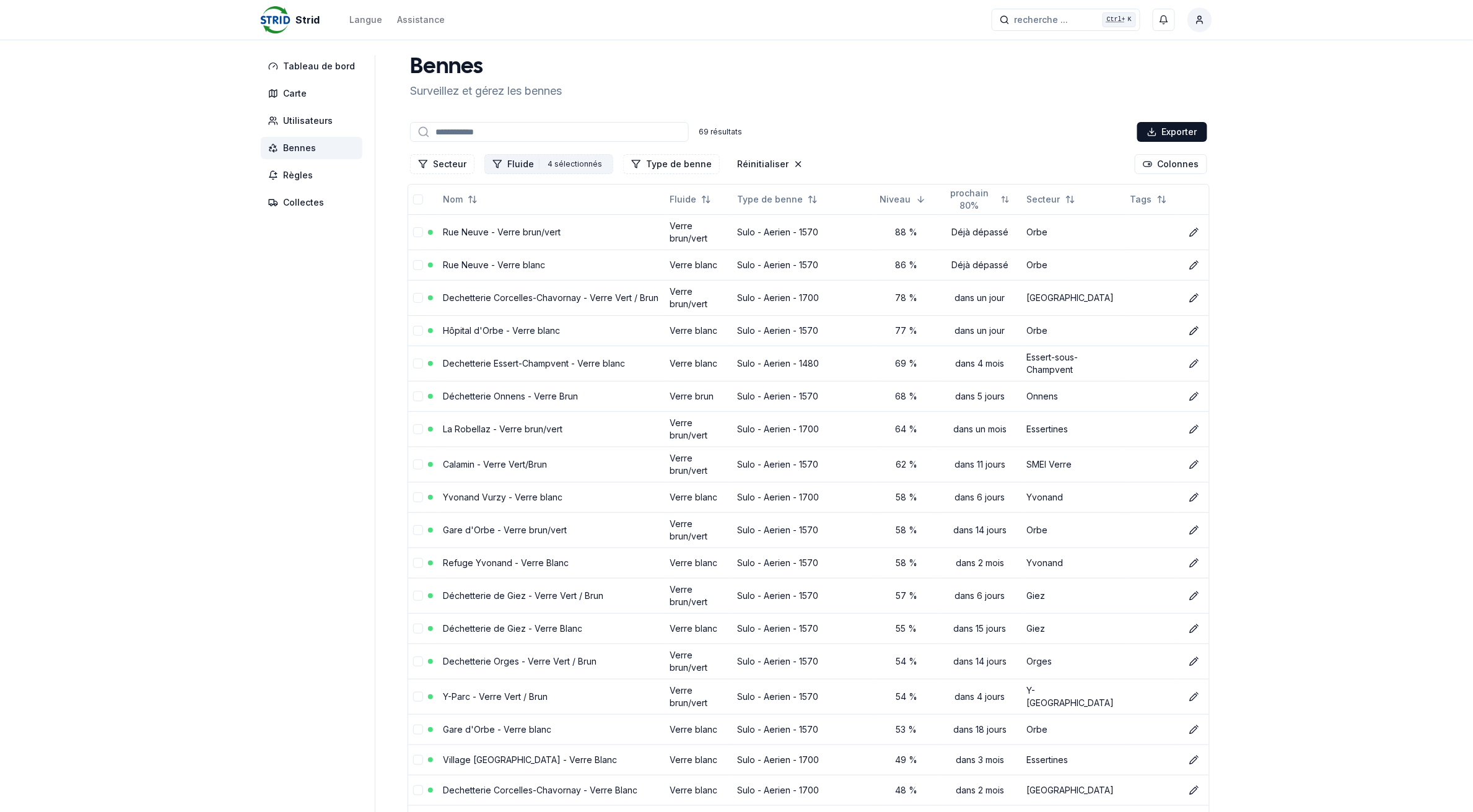
click at [525, 165] on button "Fluide 4 4 sélectionnés" at bounding box center [548, 163] width 129 height 20
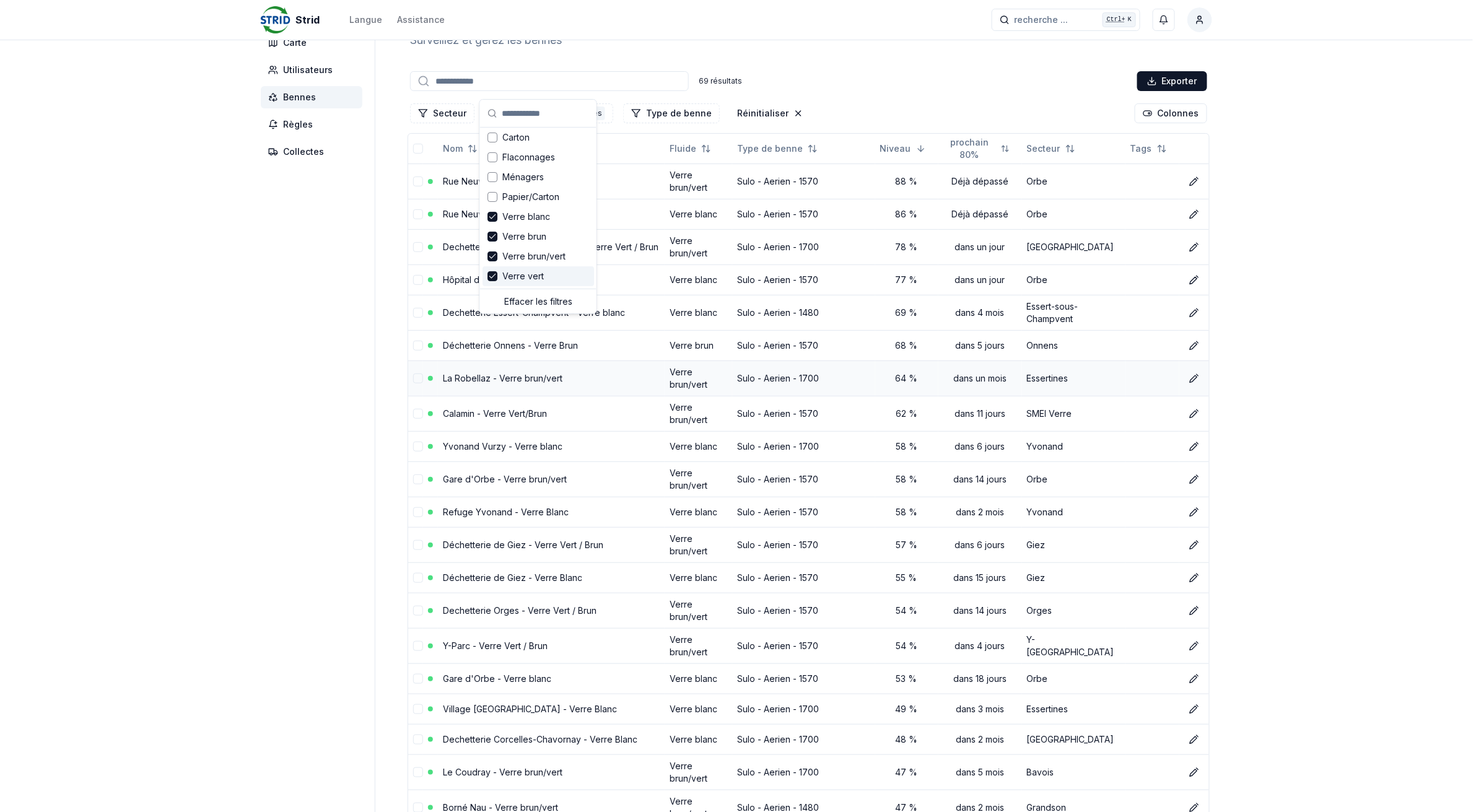
scroll to position [77, 0]
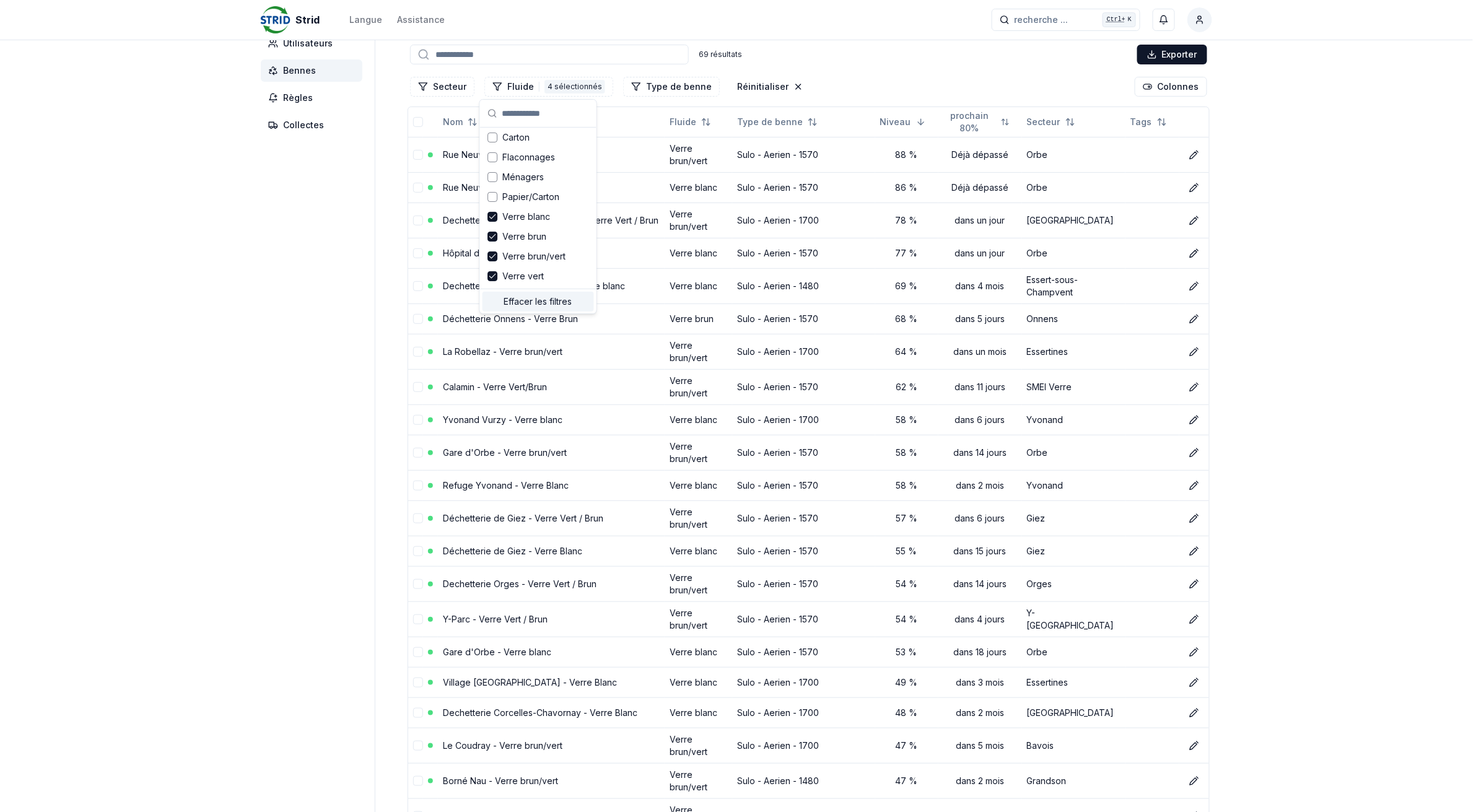
click at [513, 295] on div "Effacer les filtres" at bounding box center [538, 301] width 112 height 20
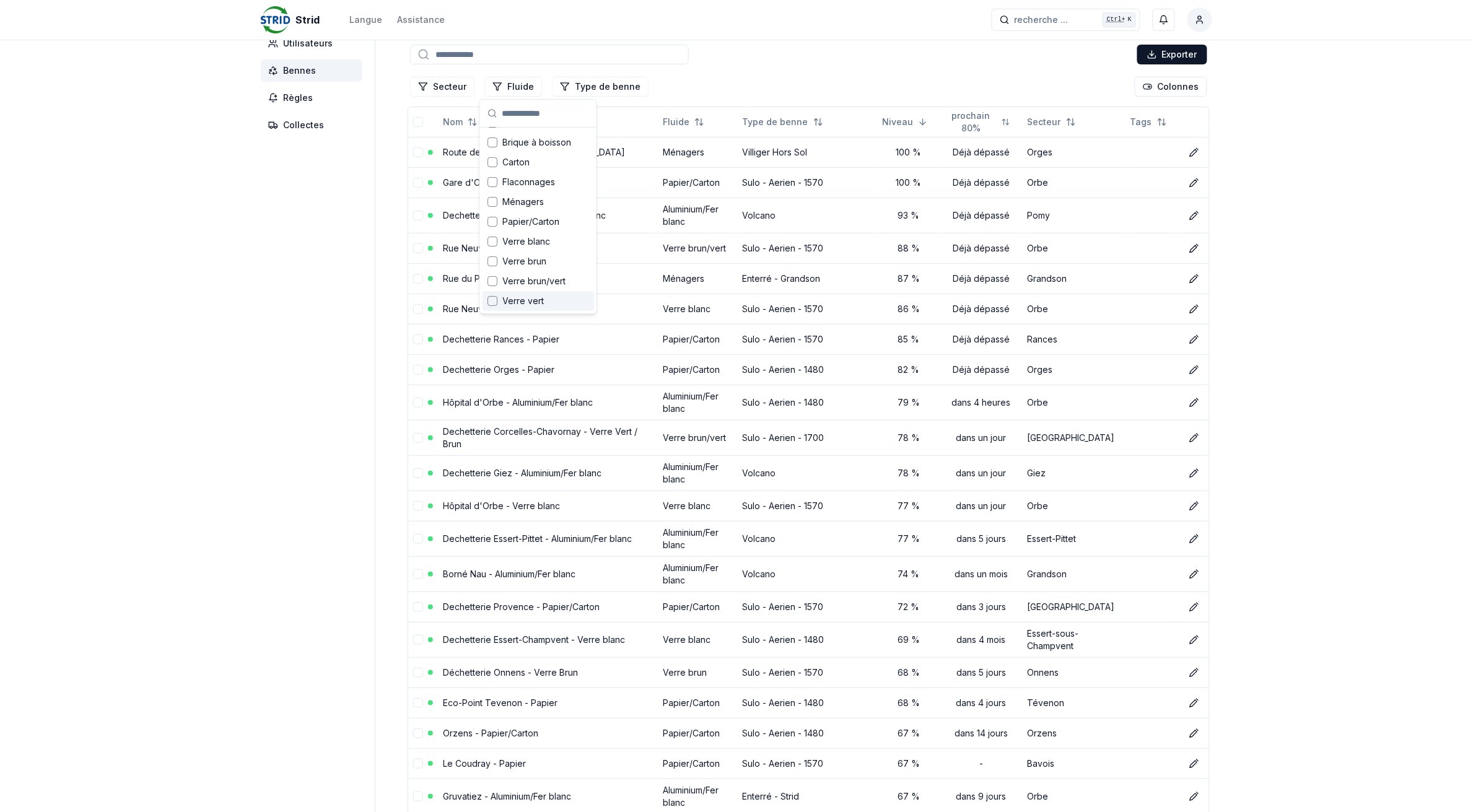
scroll to position [16, 0]
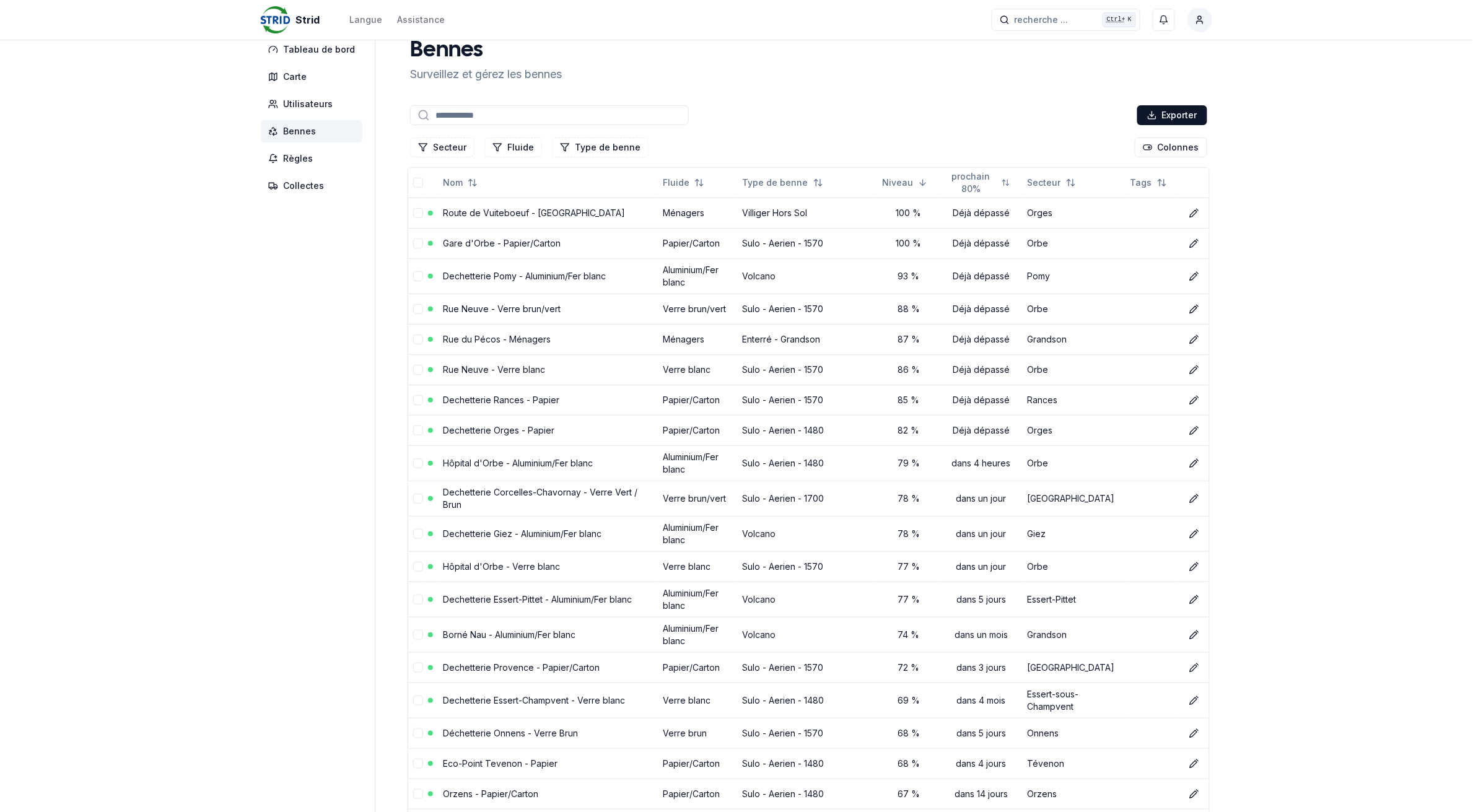
scroll to position [0, 0]
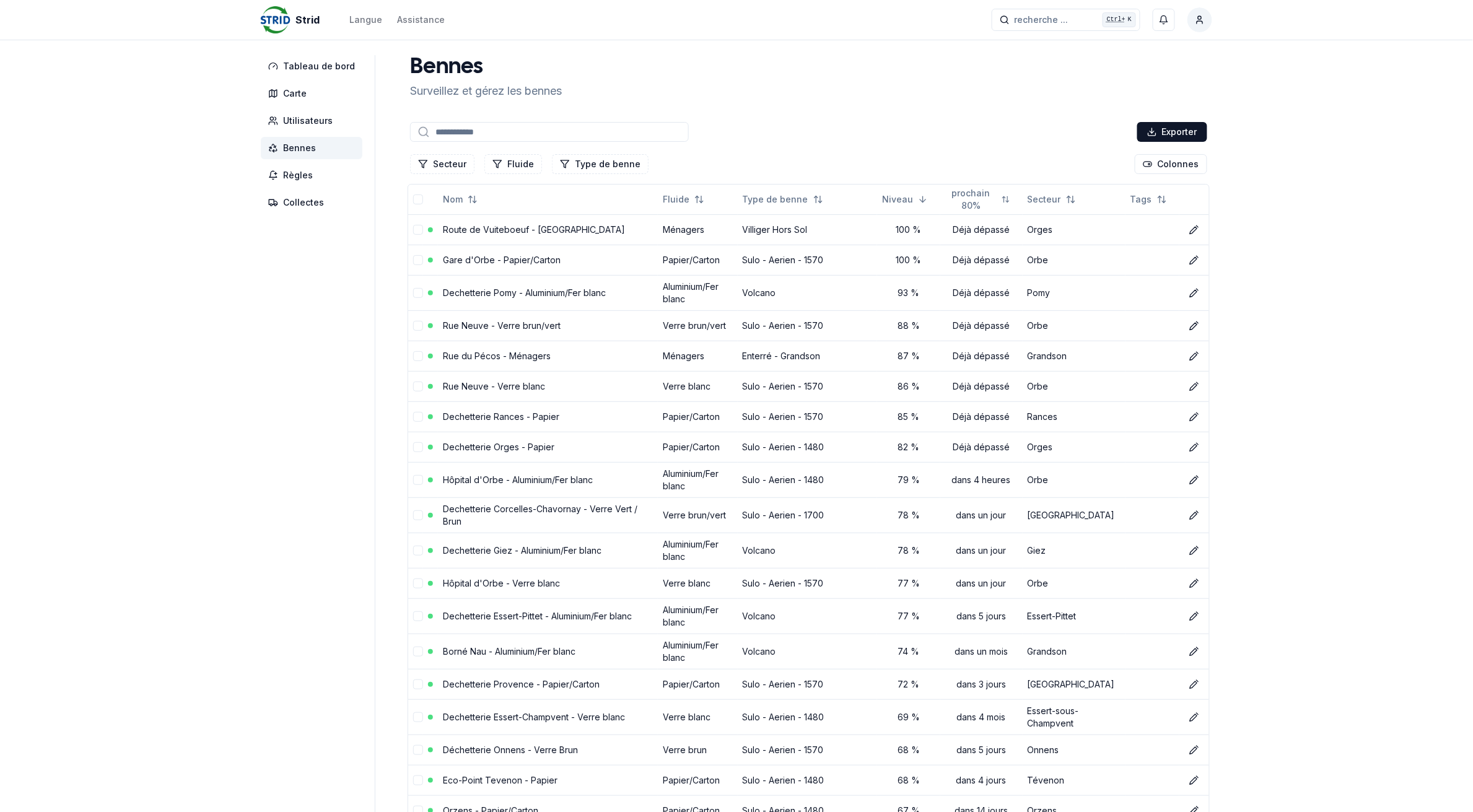
click at [495, 134] on input at bounding box center [549, 131] width 279 height 20
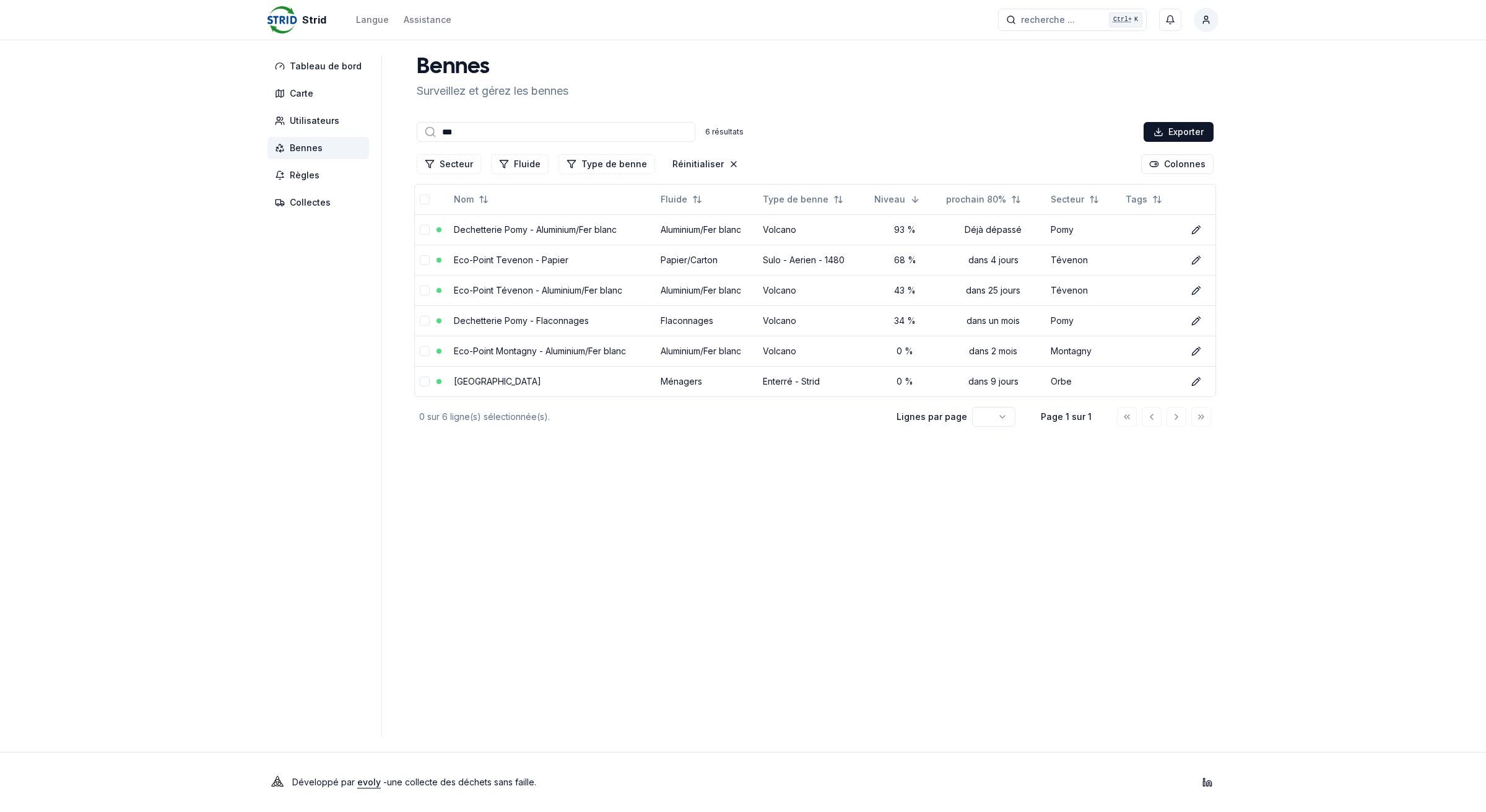
type input "****"
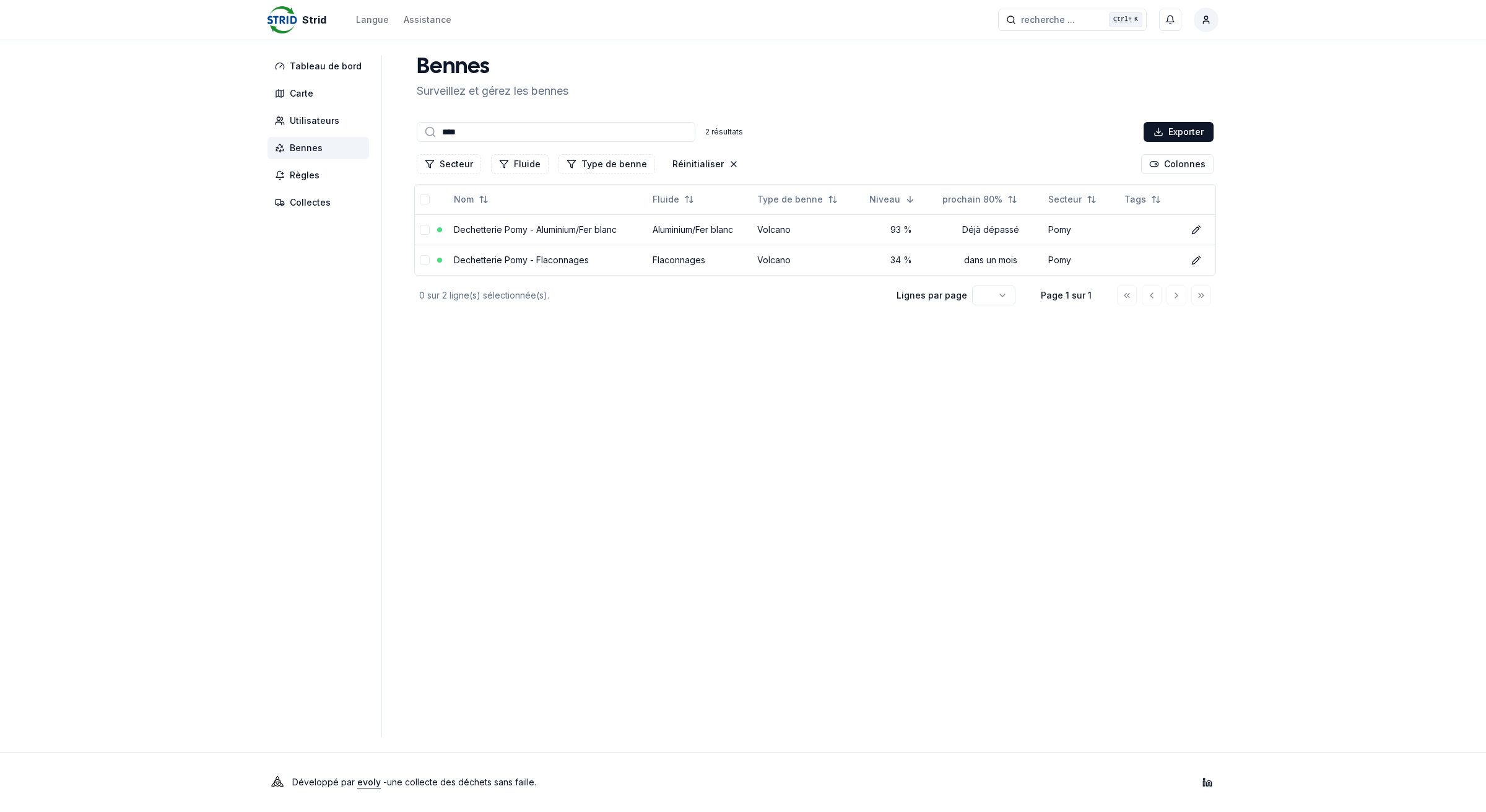
click at [495, 134] on input "****" at bounding box center [556, 131] width 279 height 20
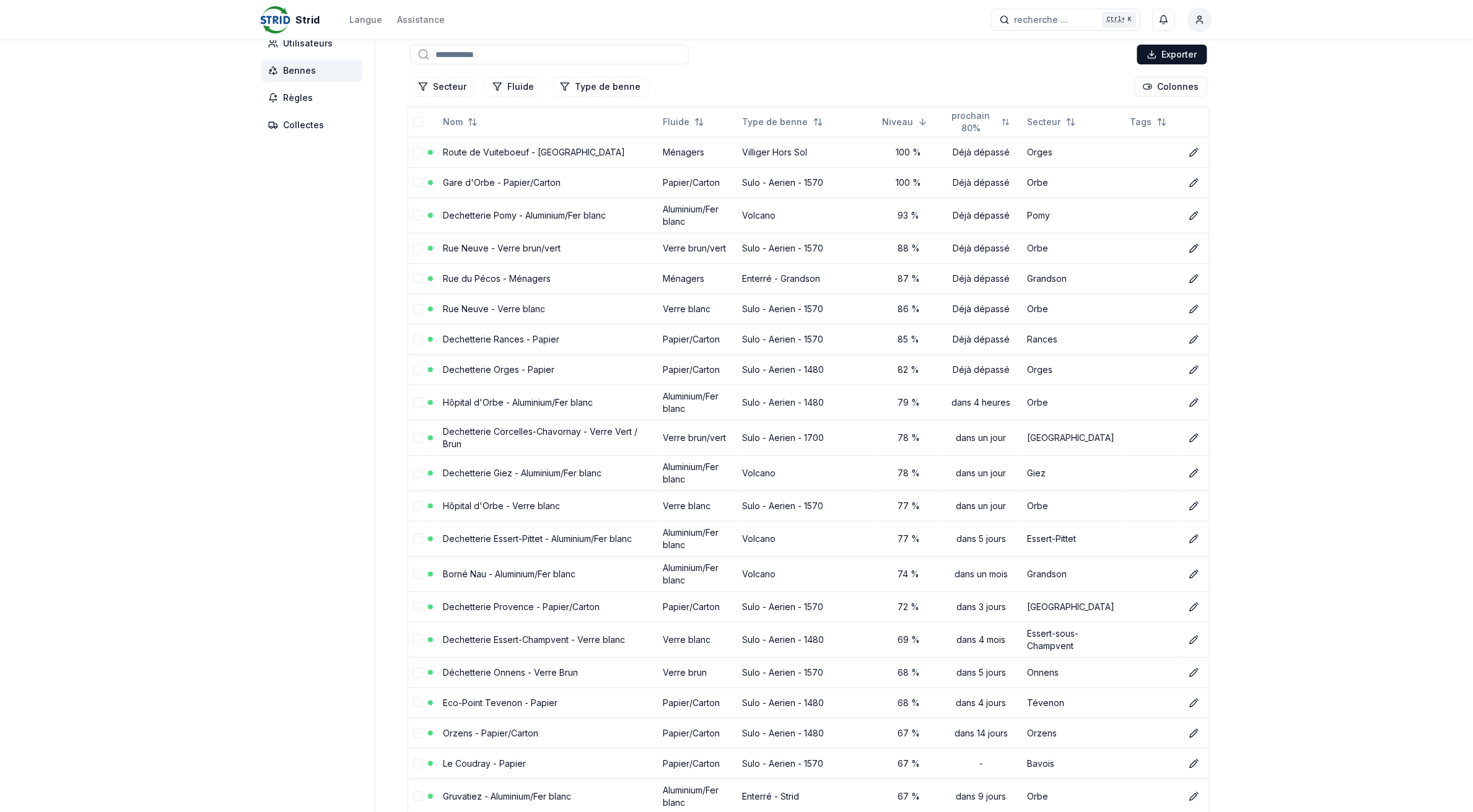
scroll to position [155, 0]
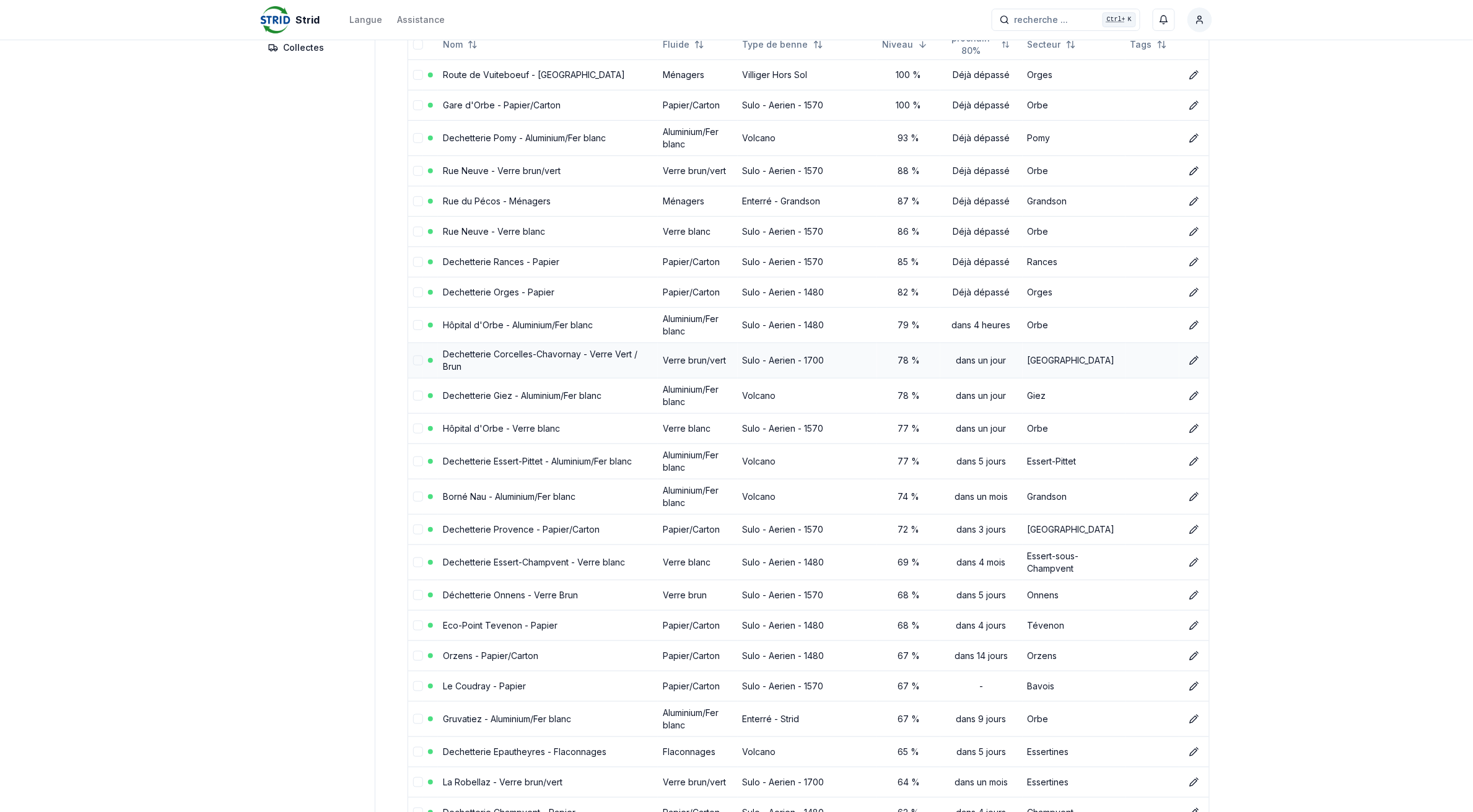
click at [569, 358] on link "Dechetterie Corcelles-Chavornay - Verre Vert / Brun" at bounding box center [540, 360] width 194 height 23
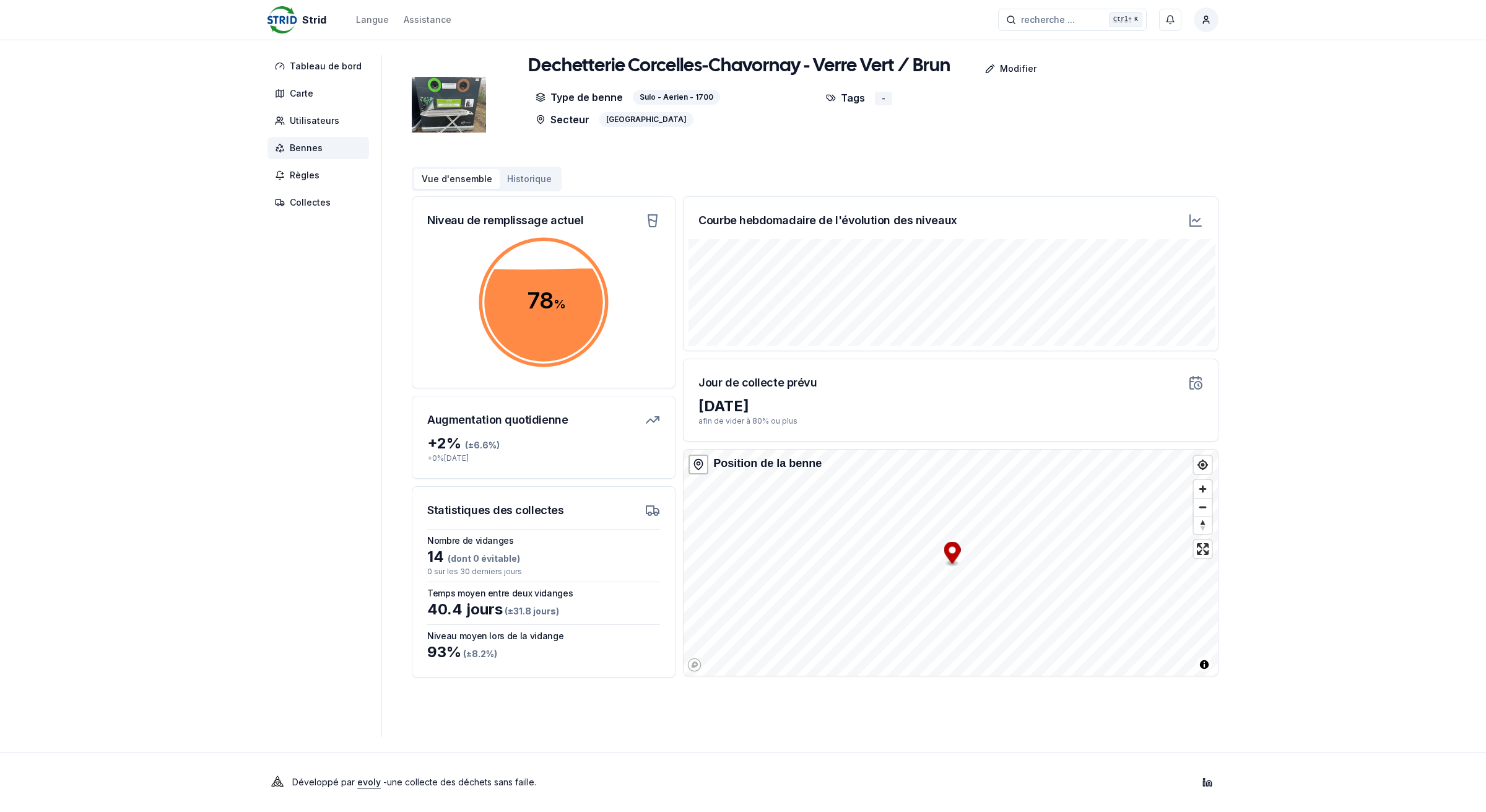
click at [305, 144] on span "Bennes" at bounding box center [306, 148] width 33 height 12
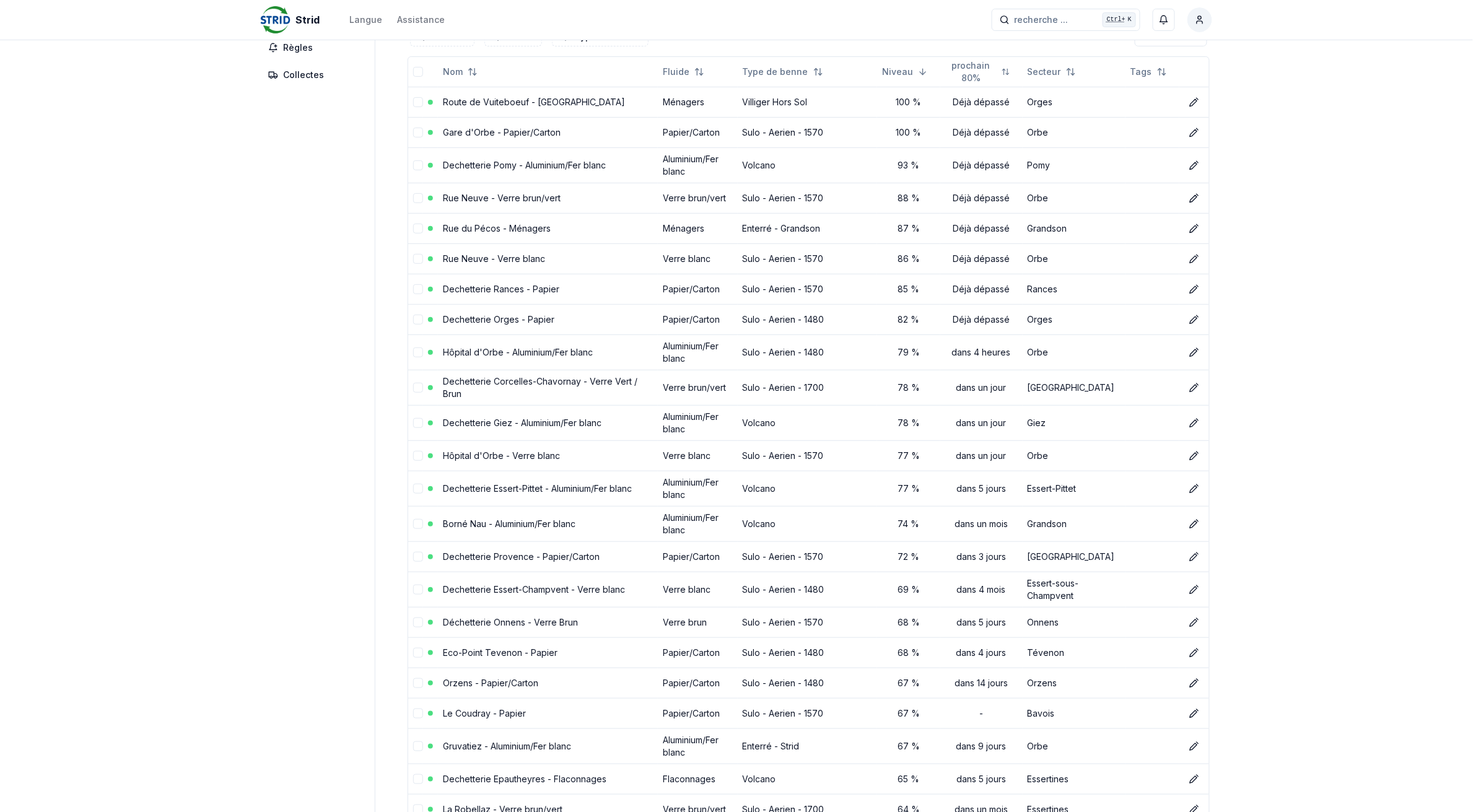
scroll to position [155, 0]
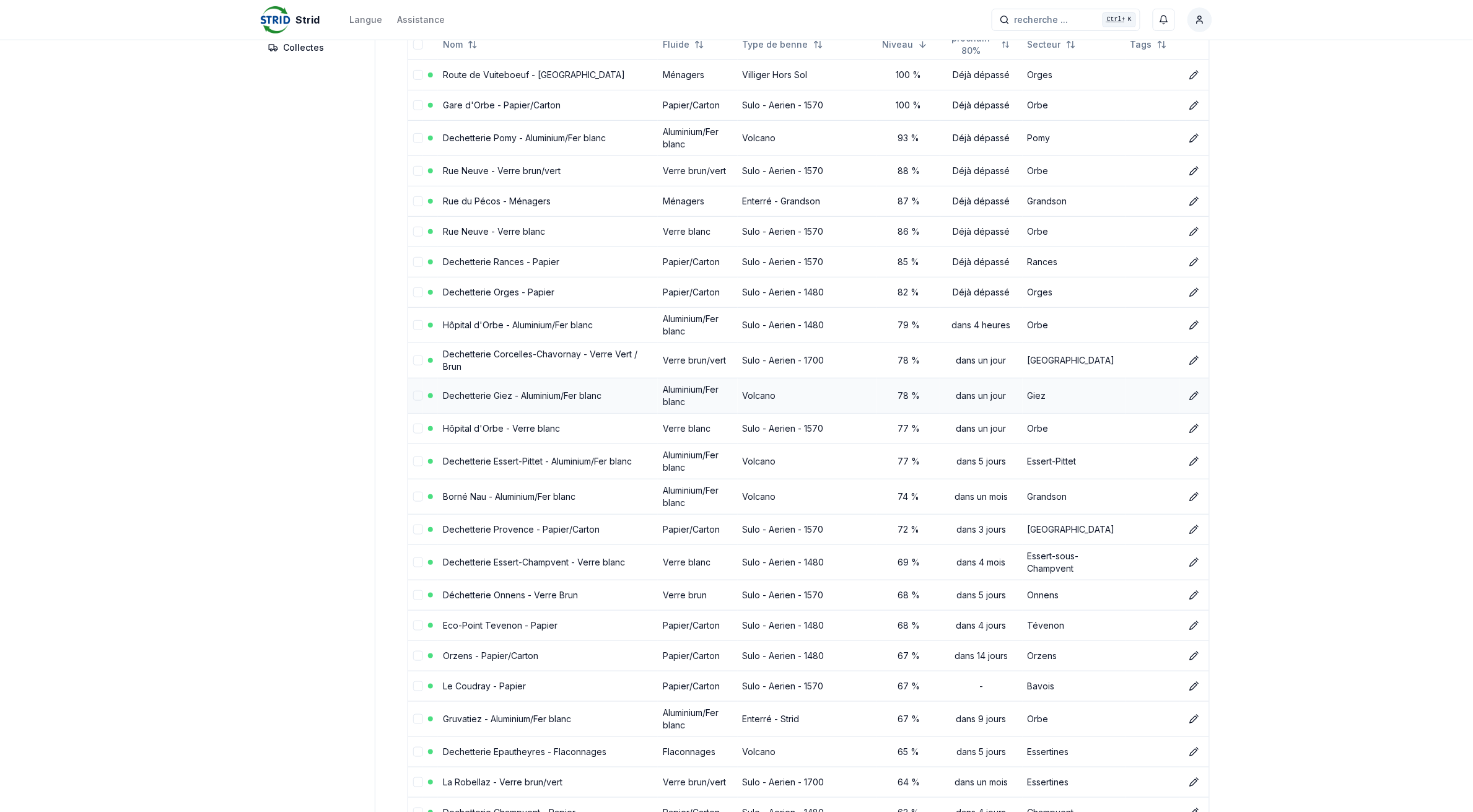
click at [498, 394] on link "Dechetterie Giez - Aluminium/Fer blanc" at bounding box center [522, 395] width 159 height 10
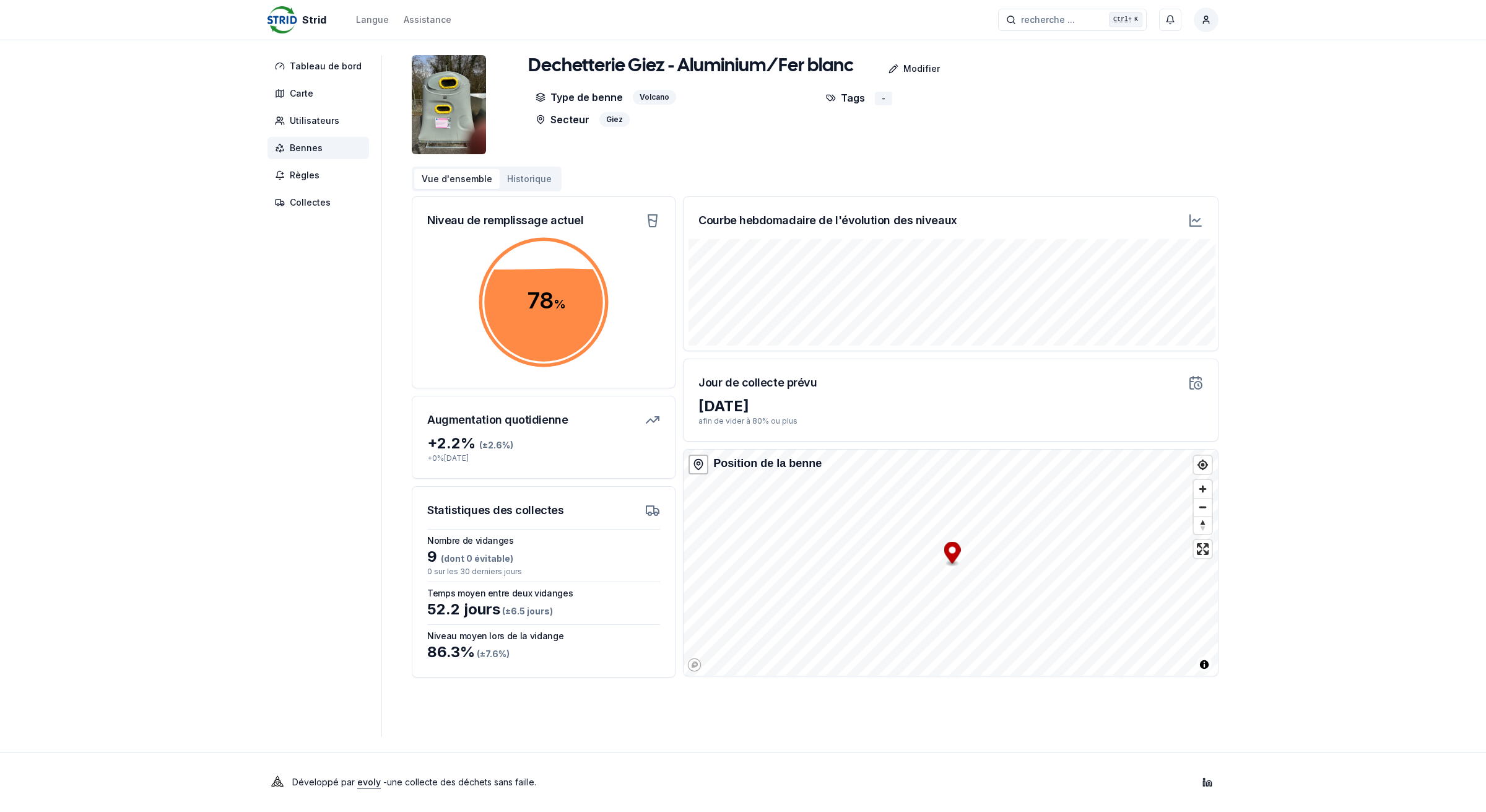
click at [1202, 25] on html "Strid Langue Assistance recherche ... recherche ... Ctrl+ K [PERSON_NAME] Table…" at bounding box center [743, 406] width 1486 height 812
click at [1168, 138] on div "Se déconnecter" at bounding box center [1148, 133] width 134 height 20
